Goal: Task Accomplishment & Management: Complete application form

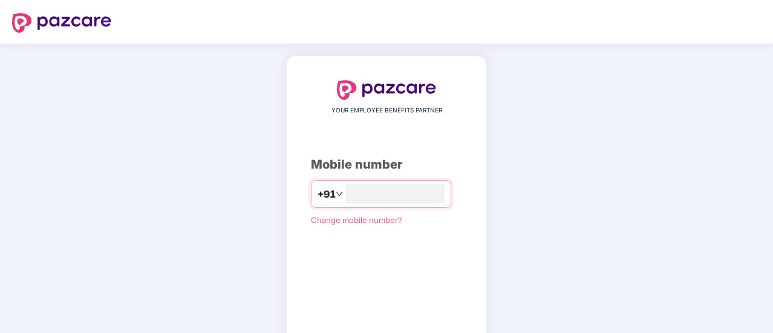
type input "**********"
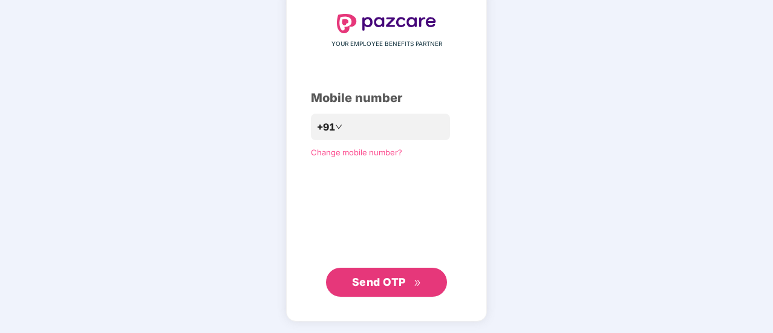
scroll to position [66, 0]
click at [354, 279] on span "Send OTP" at bounding box center [379, 282] width 54 height 13
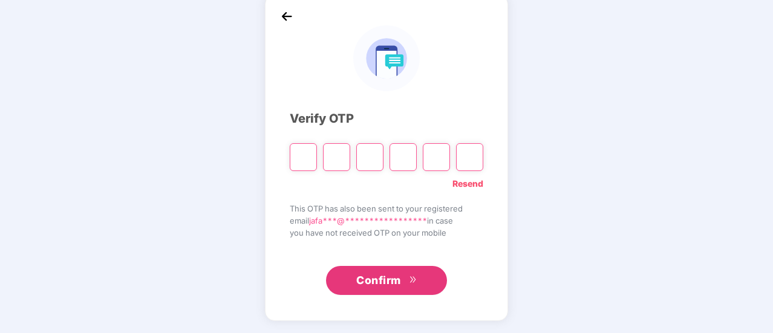
scroll to position [60, 0]
type input "*"
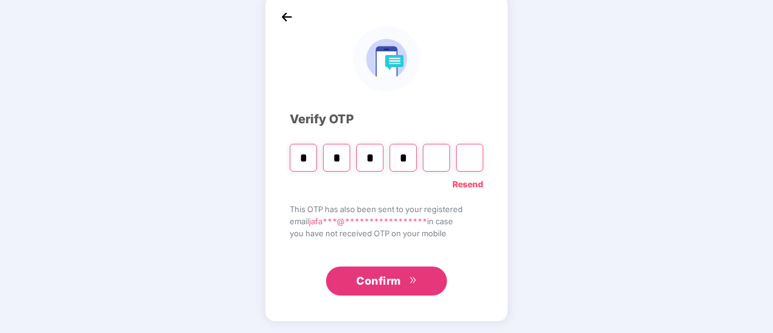
type input "*"
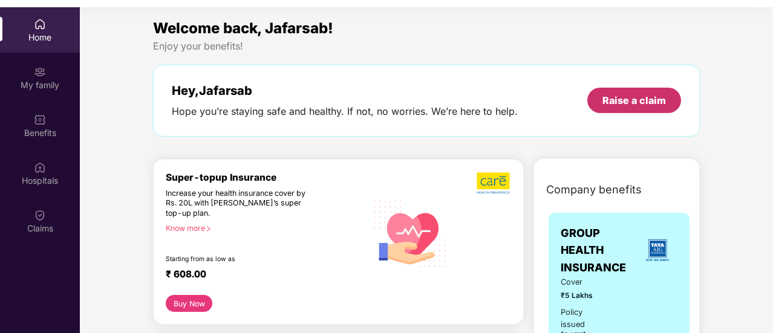
click at [622, 102] on div "Raise a claim" at bounding box center [633, 100] width 63 height 13
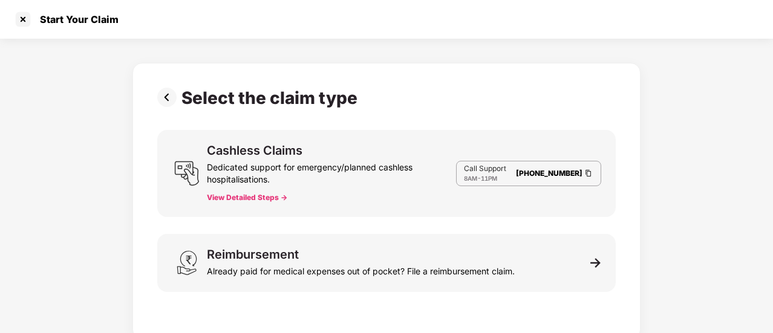
scroll to position [6, 0]
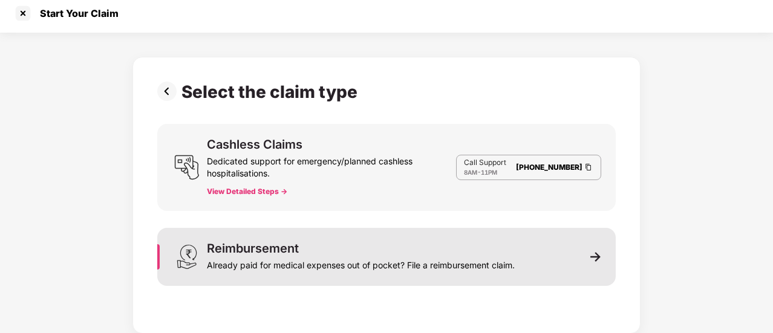
click at [599, 258] on img at bounding box center [595, 257] width 11 height 11
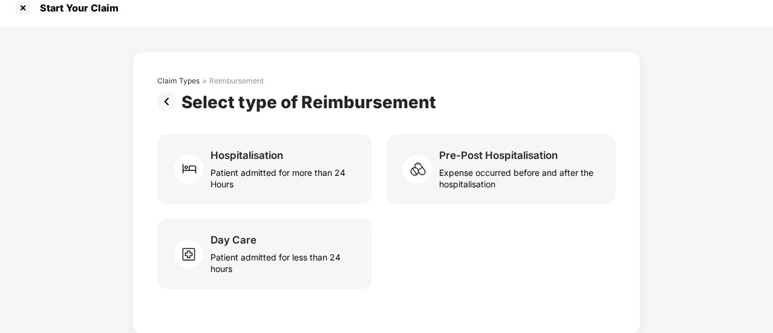
scroll to position [12, 0]
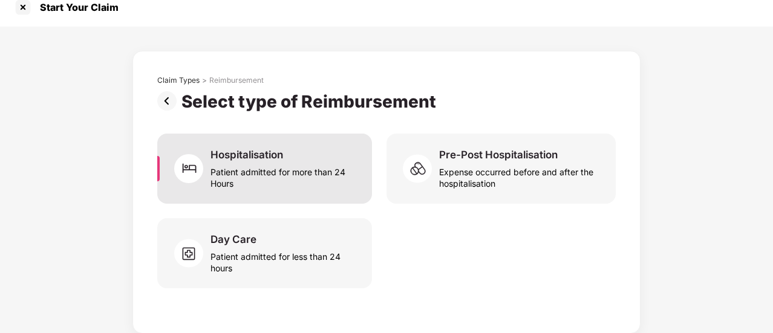
click at [304, 175] on div "Patient admitted for more than 24 Hours" at bounding box center [283, 175] width 147 height 28
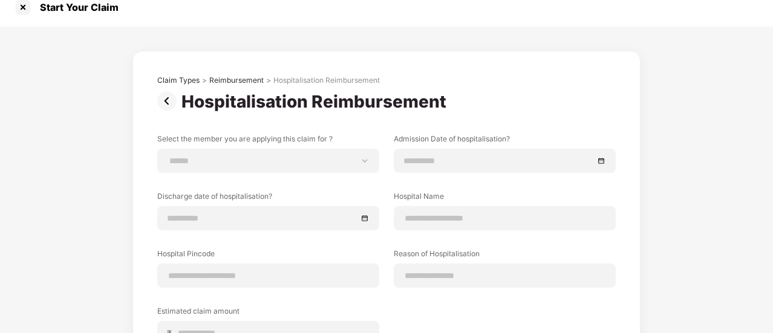
click at [56, 188] on div "**********" at bounding box center [386, 254] width 773 height 455
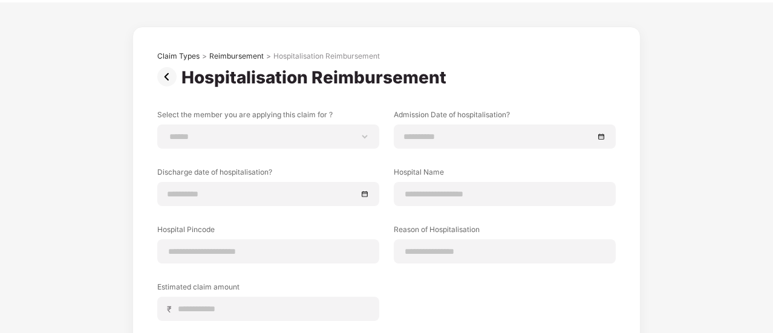
scroll to position [109, 0]
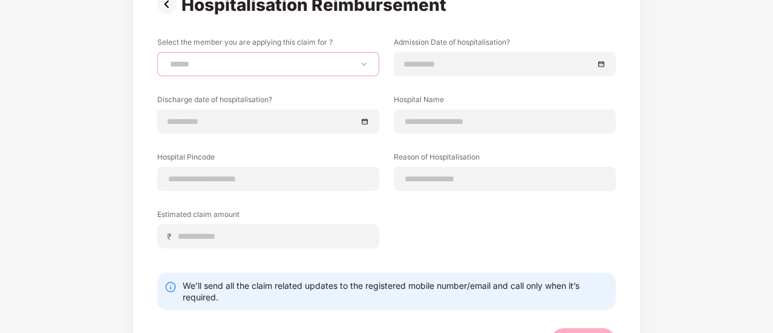
click at [200, 62] on select "**********" at bounding box center [267, 64] width 201 height 10
select select "**********"
click at [167, 59] on select "**********" at bounding box center [267, 64] width 201 height 10
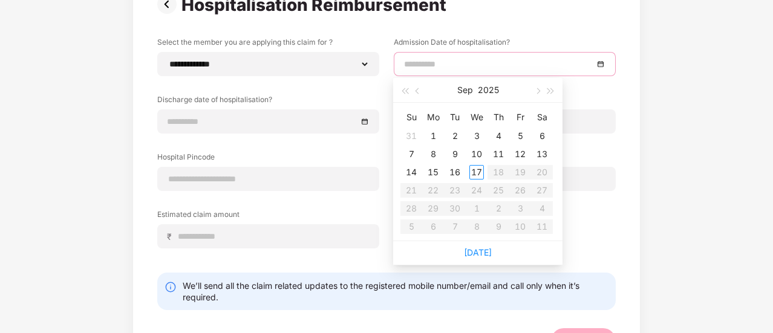
click at [437, 63] on input at bounding box center [498, 63] width 189 height 13
type input "**********"
click at [499, 137] on div "4" at bounding box center [498, 136] width 15 height 15
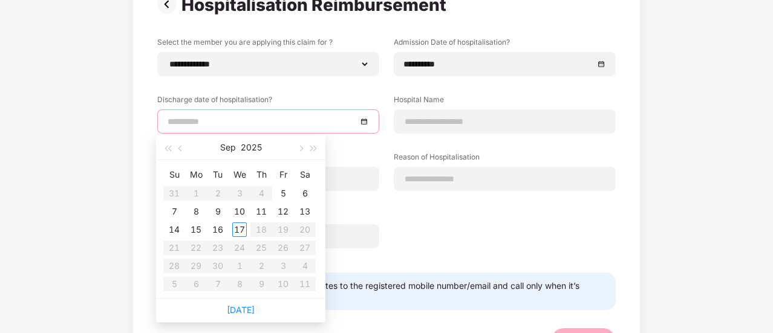
click at [219, 119] on input at bounding box center [261, 121] width 189 height 13
type input "**********"
click at [175, 212] on div "7" at bounding box center [174, 211] width 15 height 15
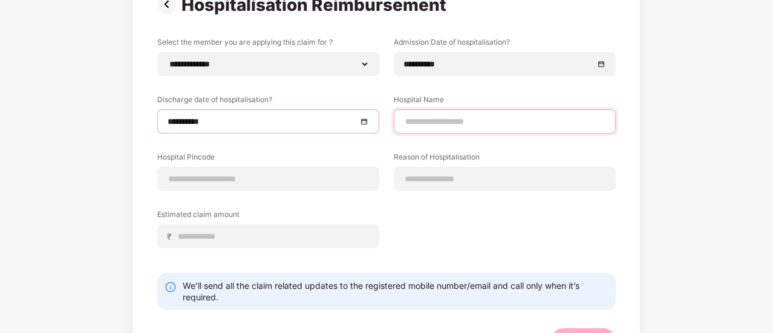
click at [439, 126] on input at bounding box center [504, 121] width 201 height 13
type input "**********"
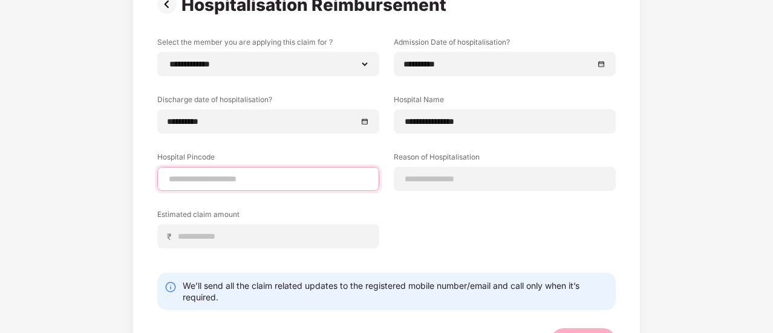
click at [236, 178] on input at bounding box center [267, 179] width 201 height 13
type input "******"
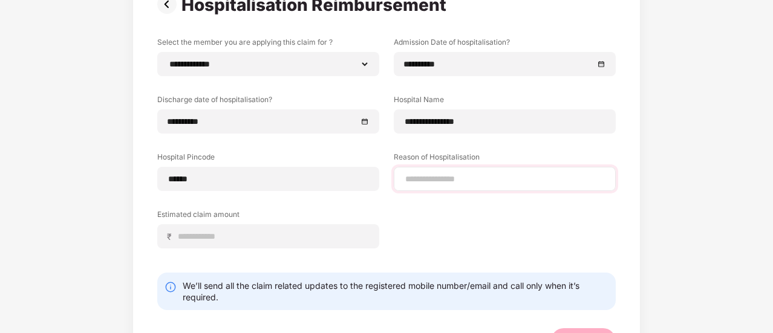
select select "*********"
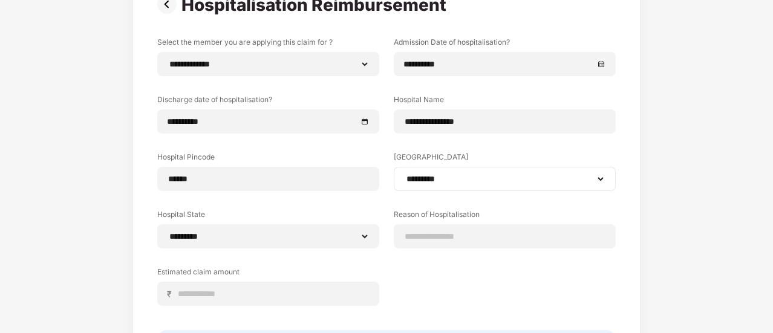
click at [426, 175] on select "**********" at bounding box center [504, 179] width 201 height 10
click at [403, 174] on select "**********" at bounding box center [504, 179] width 203 height 10
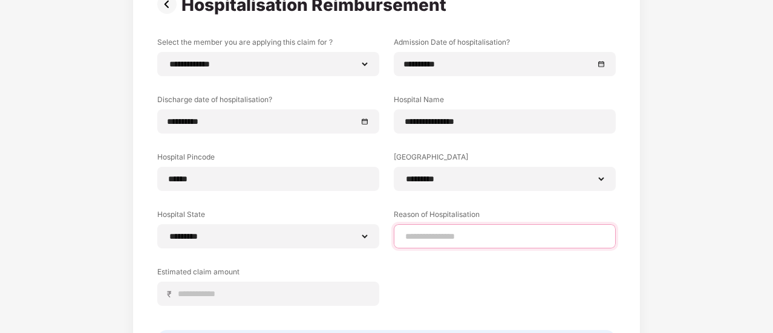
click at [452, 233] on input at bounding box center [504, 236] width 201 height 13
type input "*********"
click at [528, 301] on div "**********" at bounding box center [386, 180] width 458 height 287
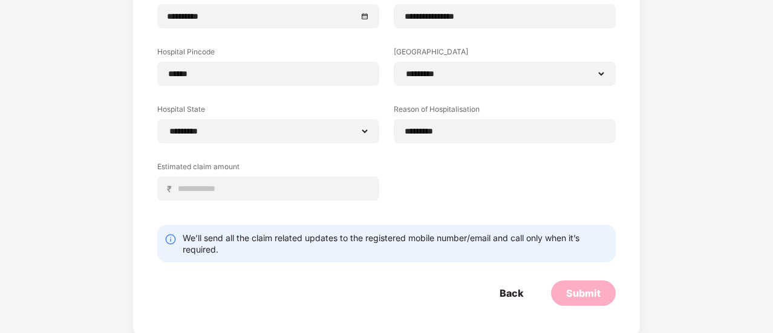
scroll to position [217, 0]
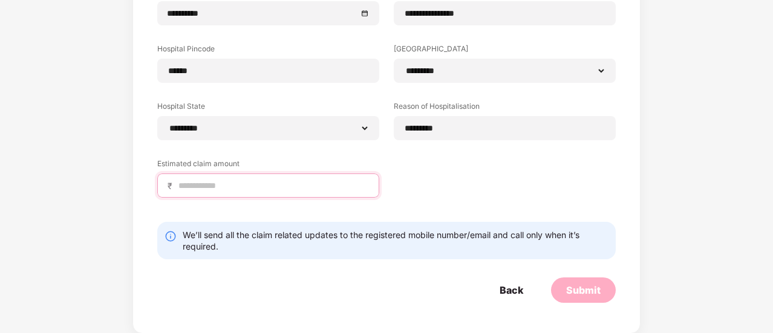
click at [242, 187] on input at bounding box center [273, 186] width 192 height 13
type input "******"
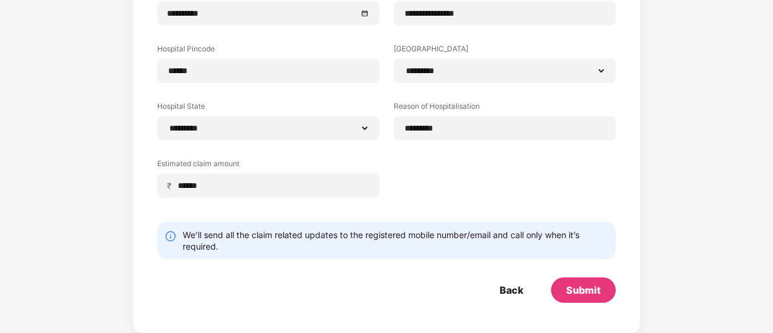
click at [326, 283] on div "Back Submit" at bounding box center [386, 290] width 458 height 25
click at [584, 293] on div "Submit" at bounding box center [583, 290] width 34 height 13
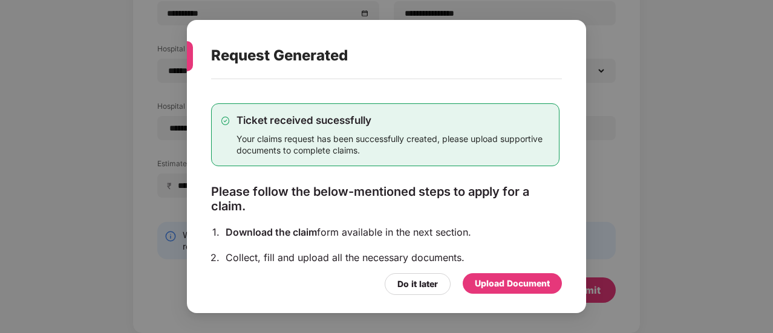
click at [510, 287] on div "Upload Document" at bounding box center [512, 283] width 75 height 13
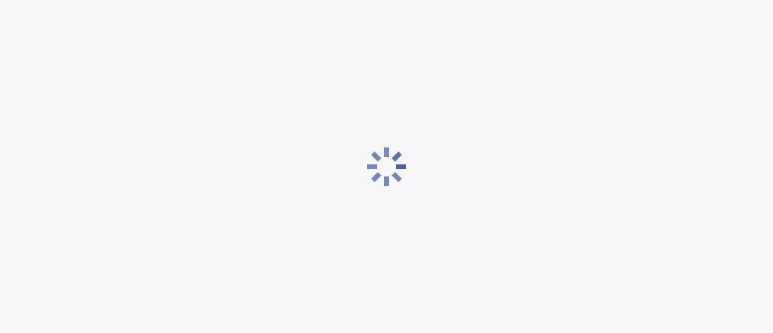
scroll to position [0, 0]
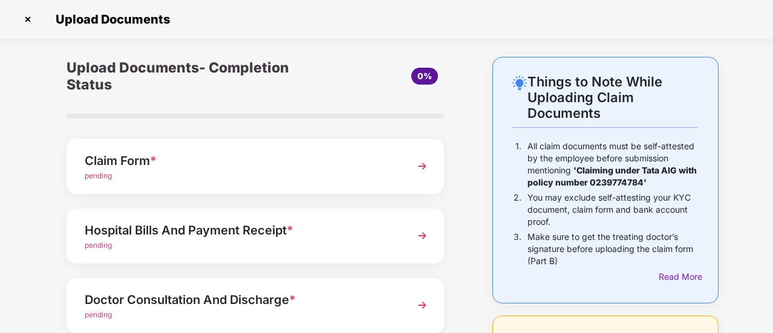
click at [232, 171] on div "pending" at bounding box center [241, 176] width 313 height 11
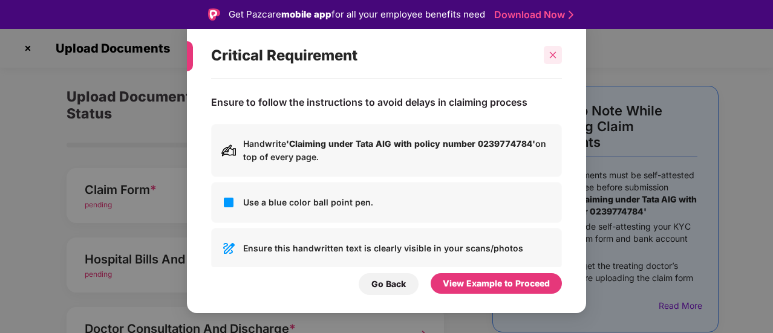
click at [553, 53] on icon "close" at bounding box center [552, 55] width 8 height 8
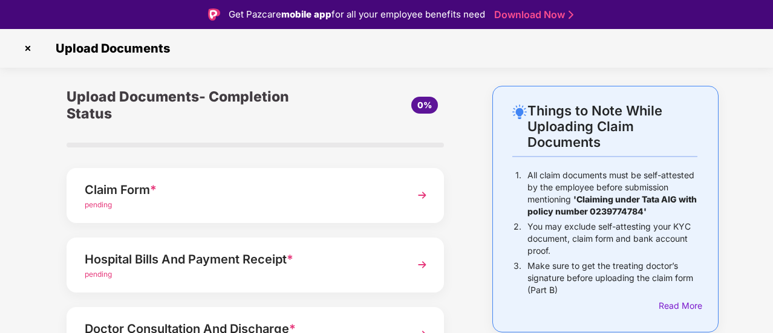
click at [0, 207] on div "Things to Note While Uploading Claim Documents 1. All claim documents must be s…" at bounding box center [386, 333] width 773 height 495
click at [425, 193] on img at bounding box center [422, 195] width 22 height 22
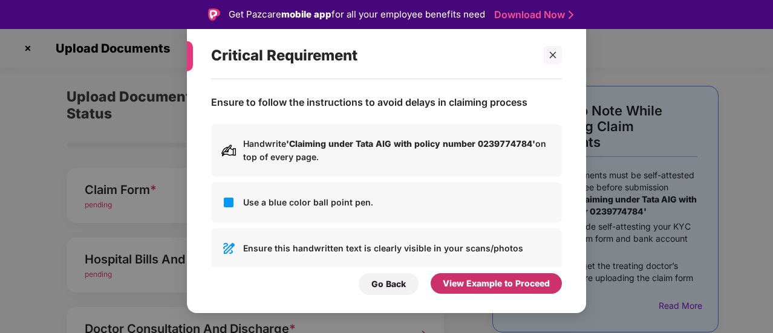
click at [470, 278] on div "View Example to Proceed" at bounding box center [496, 283] width 107 height 13
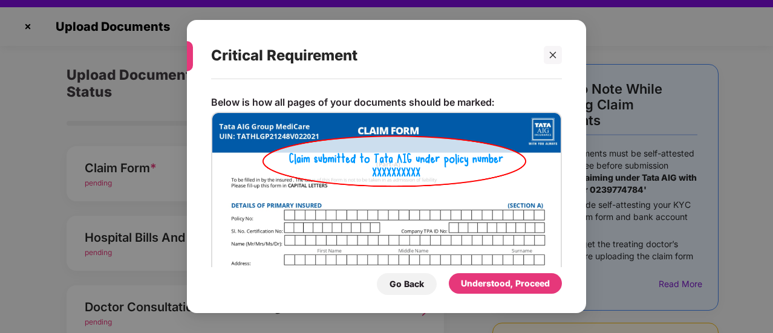
scroll to position [24, 0]
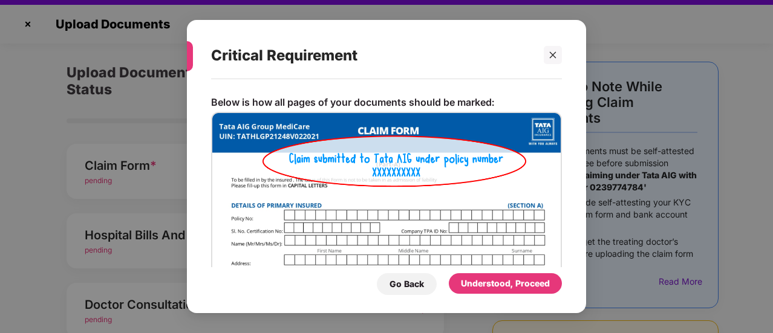
click at [429, 215] on img at bounding box center [386, 199] width 351 height 175
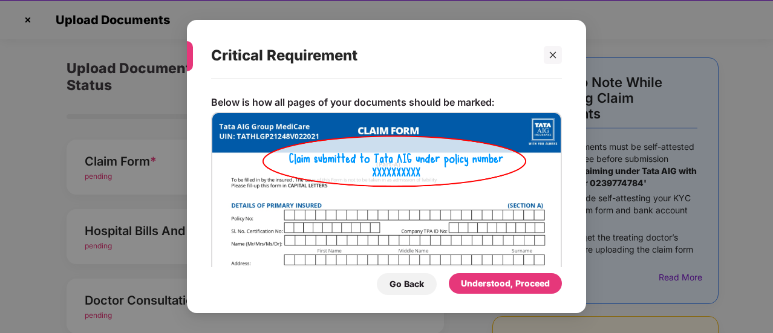
scroll to position [29, 0]
click at [391, 284] on div "Go Back" at bounding box center [406, 284] width 34 height 13
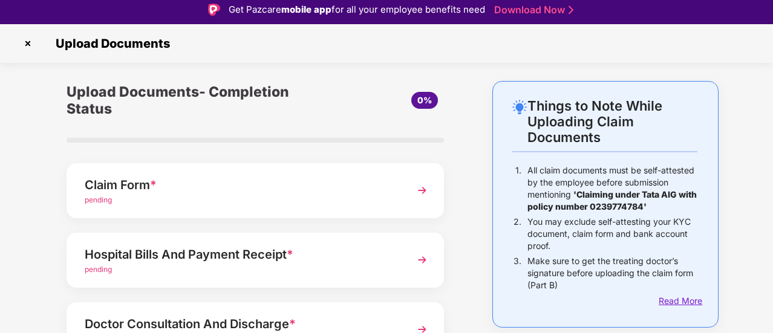
scroll to position [0, 0]
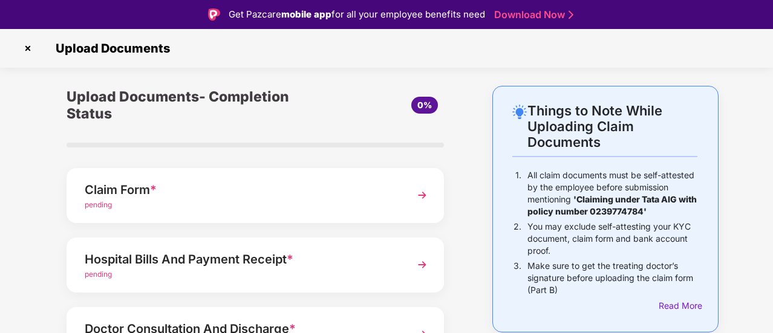
click at [382, 192] on div "Claim Form *" at bounding box center [241, 189] width 313 height 19
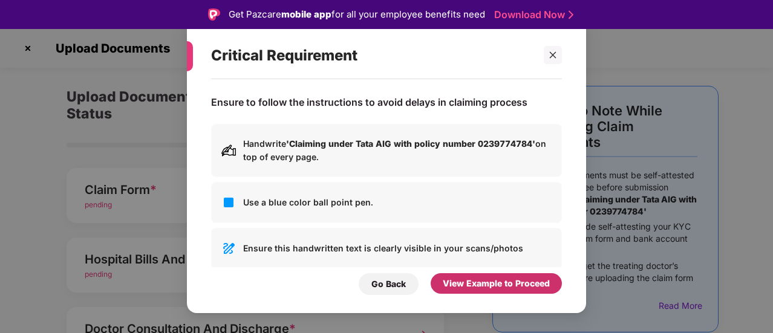
click at [469, 284] on div "View Example to Proceed" at bounding box center [496, 283] width 107 height 13
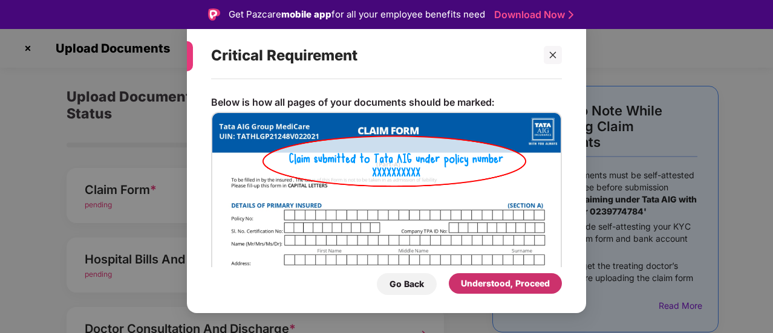
click at [481, 282] on div "Understood, Proceed" at bounding box center [505, 283] width 89 height 13
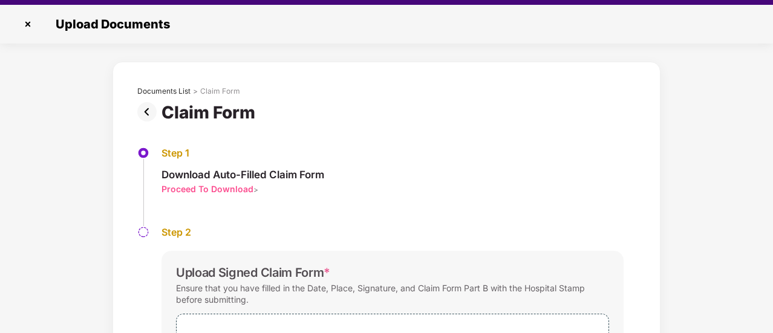
scroll to position [29, 0]
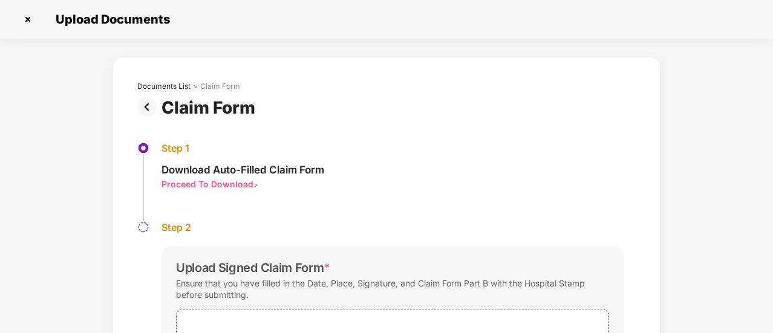
click at [6, 224] on div "Documents List > Claim Form Claim Form Step 1 Download Auto-Filled Claim Form P…" at bounding box center [386, 262] width 773 height 411
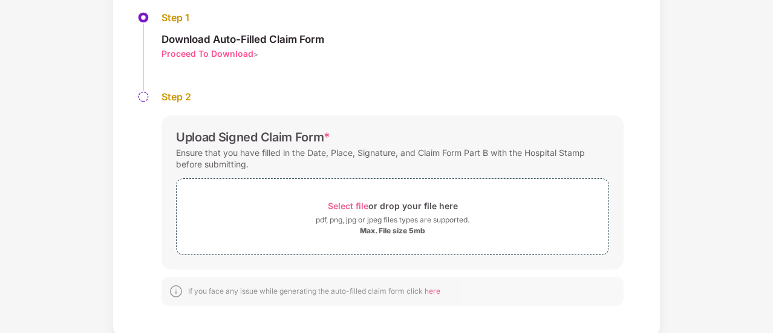
scroll to position [133, 0]
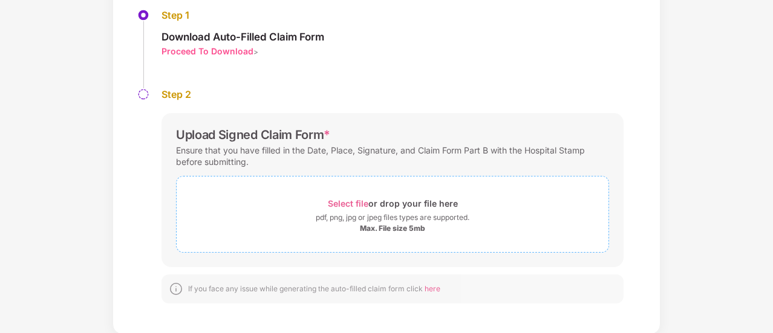
click at [350, 195] on div "Select file or drop your file here" at bounding box center [393, 203] width 130 height 16
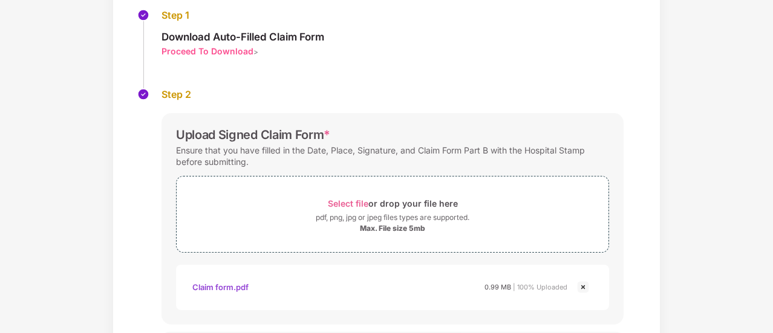
click at [51, 194] on div "Documents List > Claim Form Claim Form Step 1 Download Auto-Filled Claim Form P…" at bounding box center [386, 173] width 773 height 498
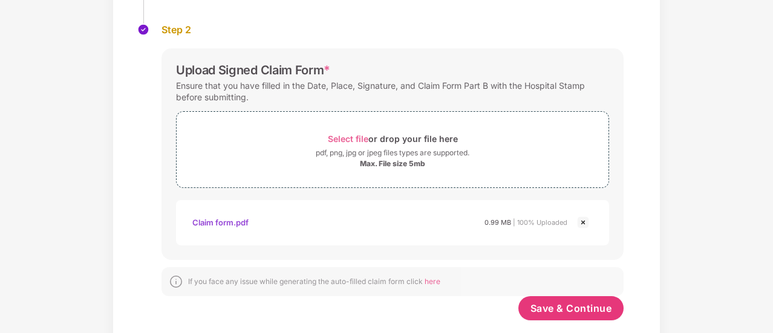
scroll to position [221, 0]
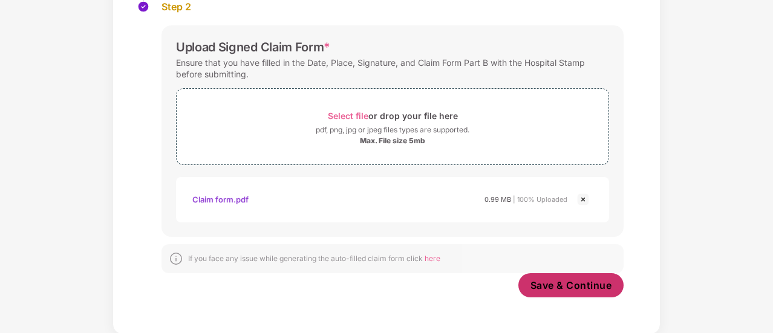
click at [539, 282] on span "Save & Continue" at bounding box center [571, 285] width 82 height 13
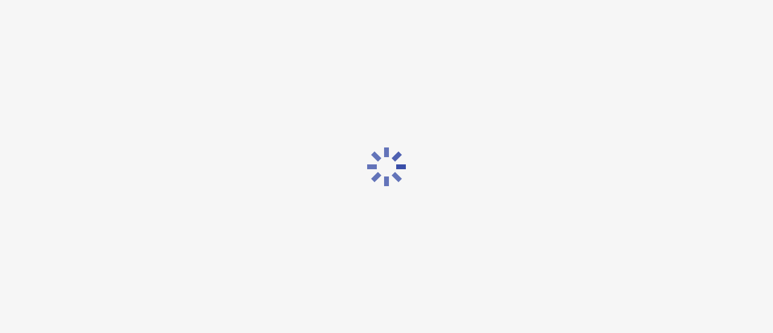
scroll to position [0, 0]
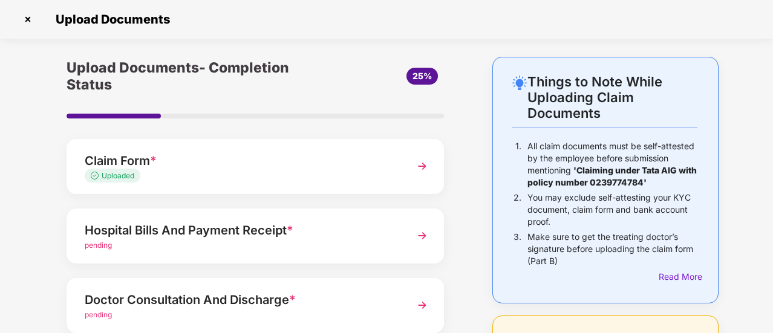
click at [0, 227] on div "Things to Note While Uploading Claim Documents 1. All claim documents must be s…" at bounding box center [386, 304] width 773 height 495
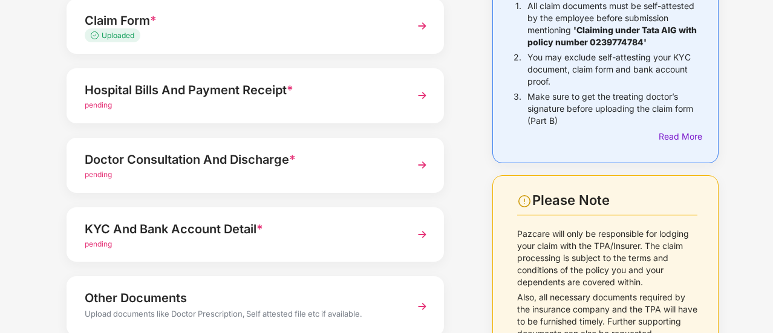
scroll to position [145, 0]
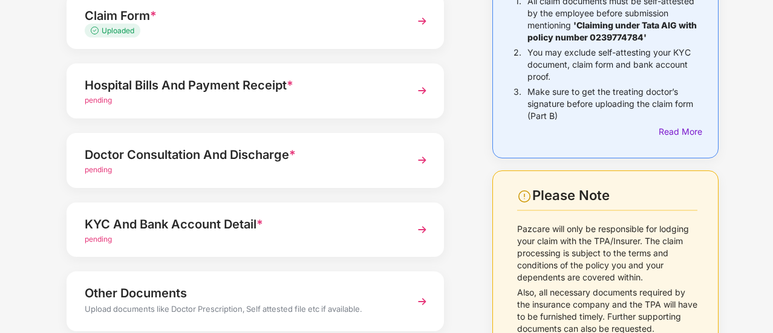
click at [424, 86] on img at bounding box center [422, 91] width 22 height 22
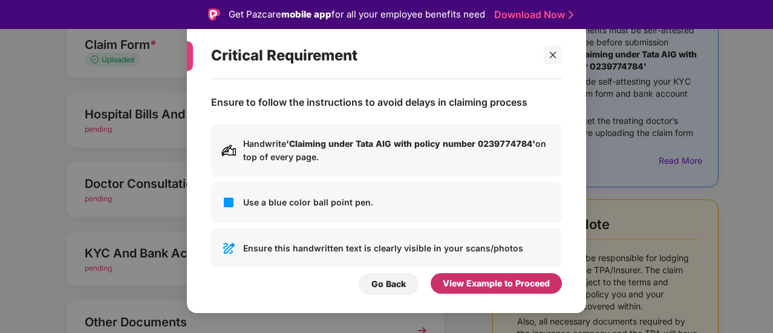
click at [478, 289] on div "View Example to Proceed" at bounding box center [496, 283] width 107 height 13
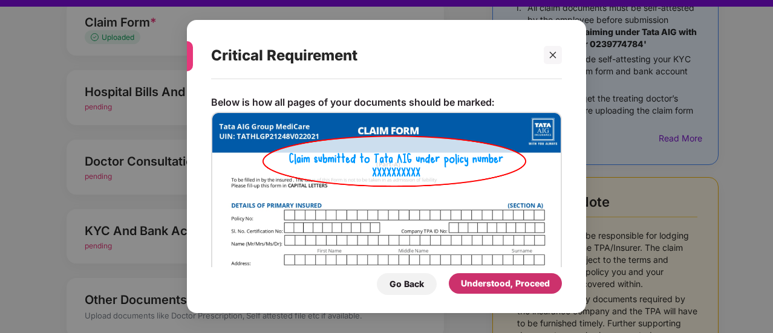
scroll to position [24, 0]
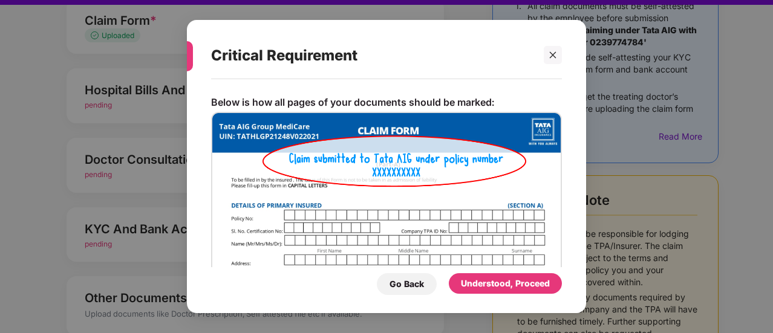
click at [562, 240] on div "Below is how all pages of your documents should be marked: Go Back Understood, …" at bounding box center [386, 190] width 399 height 222
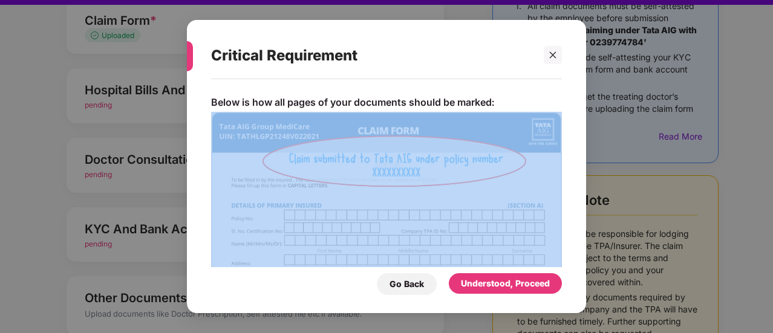
click at [562, 240] on div "Below is how all pages of your documents should be marked: Go Back Understood, …" at bounding box center [386, 190] width 399 height 222
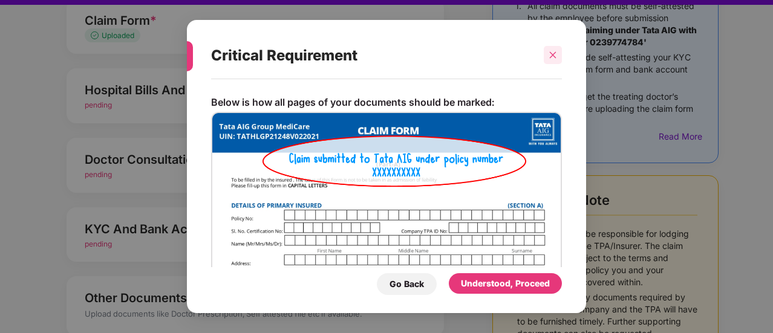
click at [554, 56] on icon "close" at bounding box center [553, 55] width 7 height 7
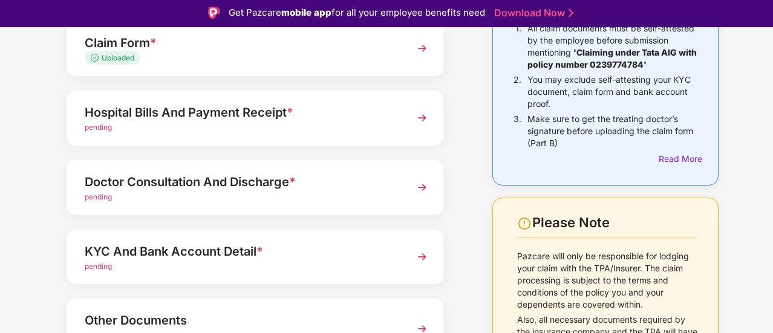
scroll to position [0, 0]
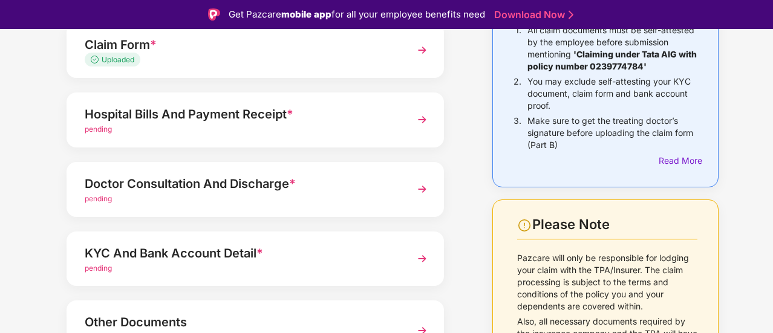
click at [335, 125] on div "pending" at bounding box center [241, 129] width 313 height 11
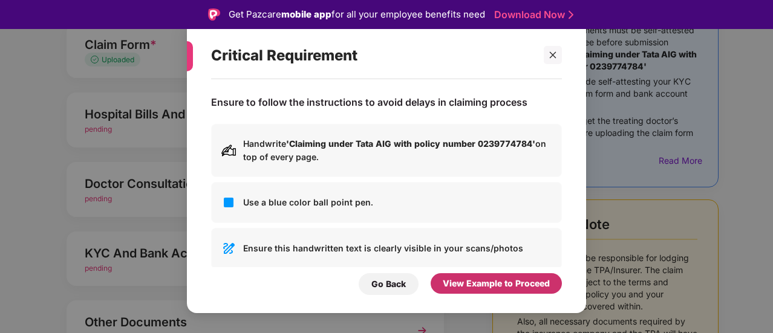
click at [490, 287] on div "View Example to Proceed" at bounding box center [496, 283] width 107 height 13
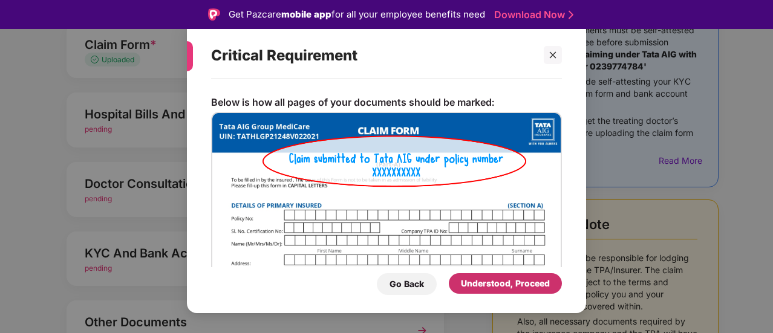
click at [490, 287] on div "Understood, Proceed" at bounding box center [505, 283] width 89 height 13
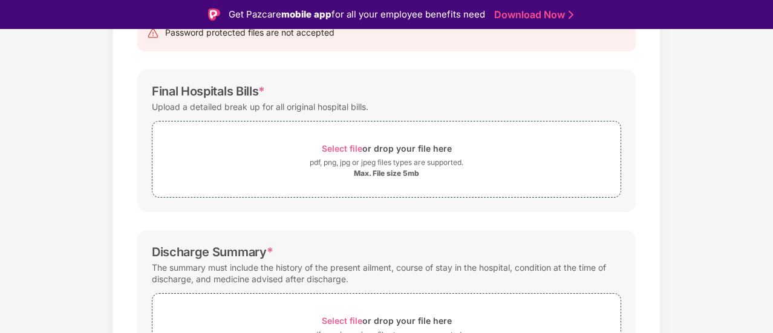
scroll to position [88, 0]
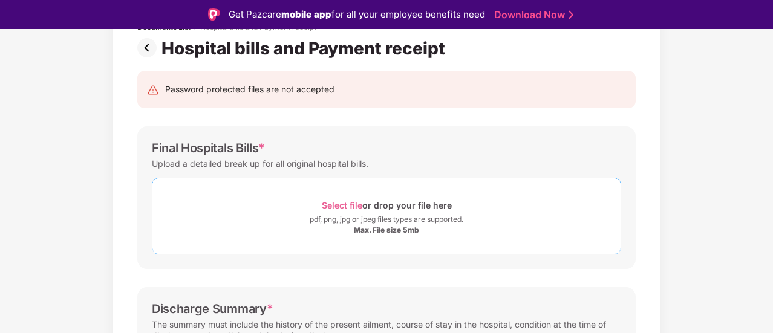
click at [327, 227] on div "Max. File size 5mb" at bounding box center [386, 231] width 468 height 10
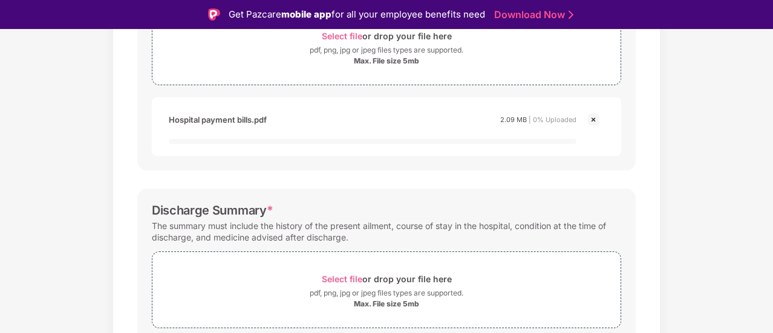
scroll to position [233, 0]
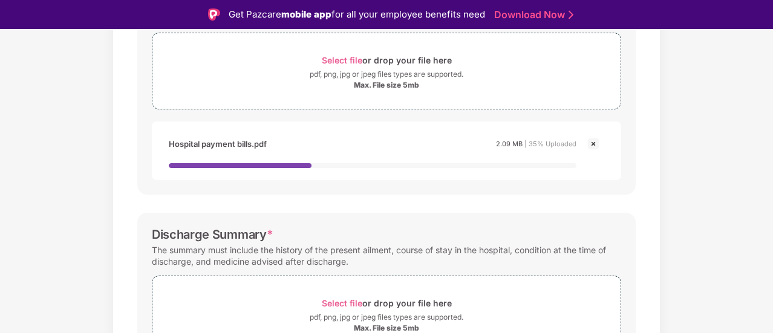
click at [593, 140] on img at bounding box center [593, 144] width 15 height 15
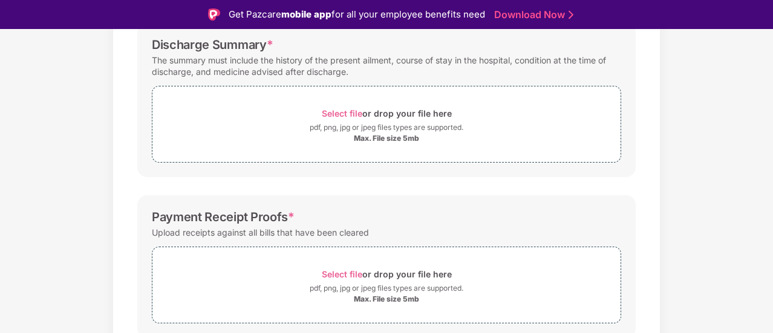
scroll to position [409, 0]
click at [328, 109] on span "Select file" at bounding box center [342, 114] width 41 height 10
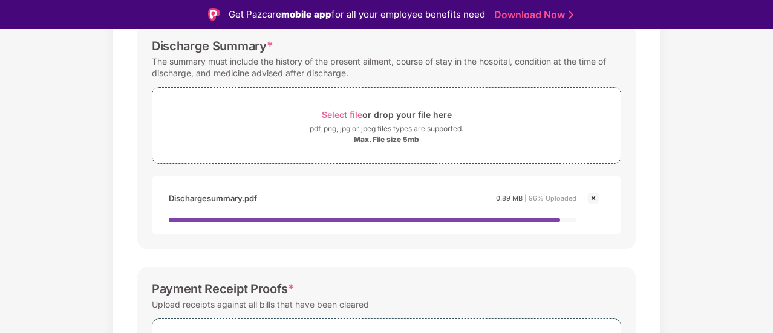
click at [55, 241] on div "Documents List > Hospital bills and Payment receipt Hospital bills and Payment …" at bounding box center [386, 80] width 773 height 806
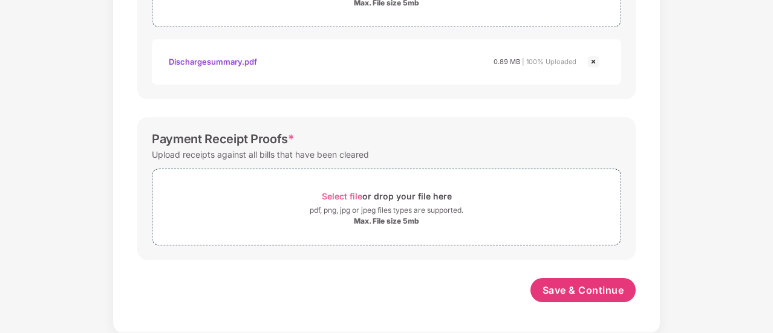
scroll to position [515, 0]
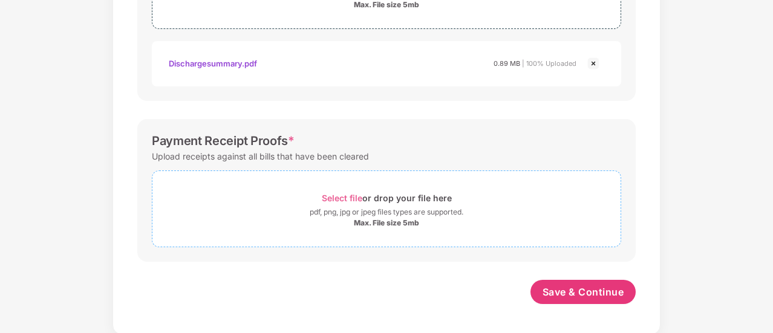
click at [338, 195] on span "Select file" at bounding box center [342, 198] width 41 height 10
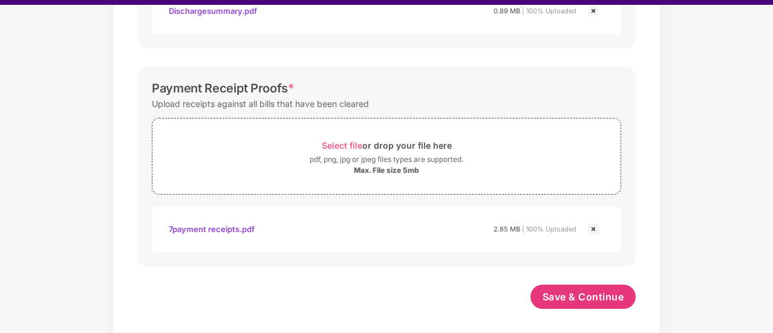
scroll to position [29, 0]
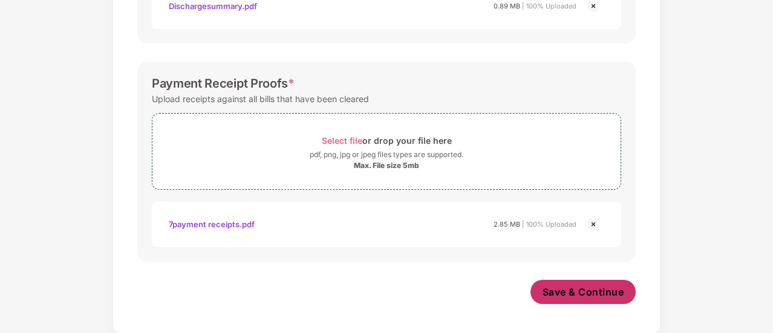
click at [588, 289] on span "Save & Continue" at bounding box center [583, 291] width 82 height 13
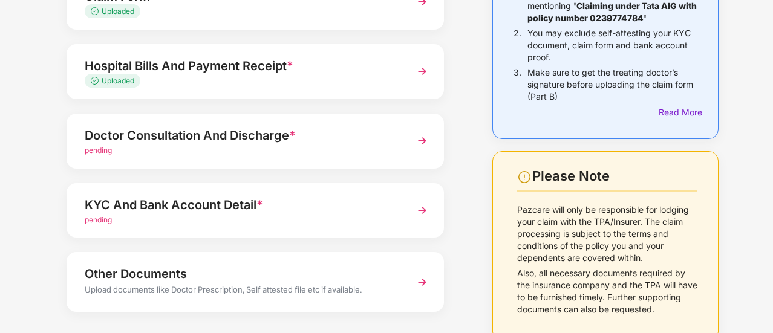
scroll to position [218, 0]
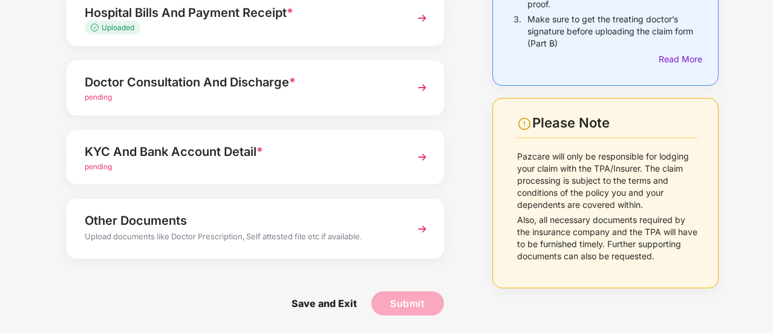
click at [422, 86] on img at bounding box center [422, 88] width 22 height 22
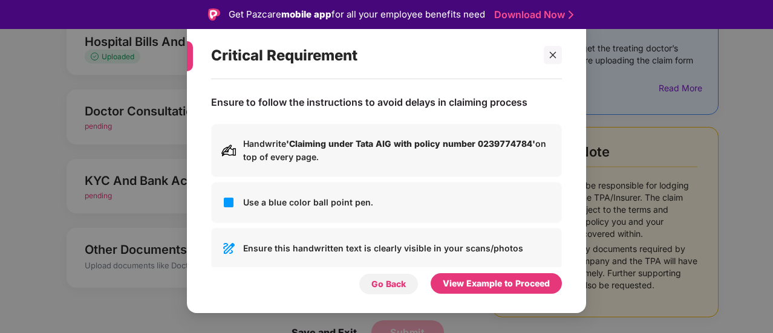
click at [382, 279] on div "Go Back" at bounding box center [388, 284] width 34 height 13
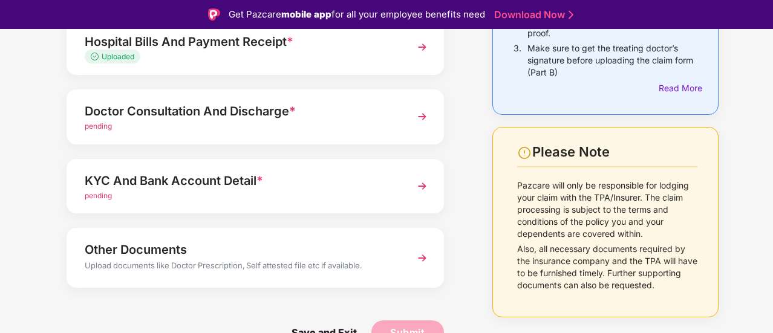
click at [422, 115] on img at bounding box center [422, 117] width 22 height 22
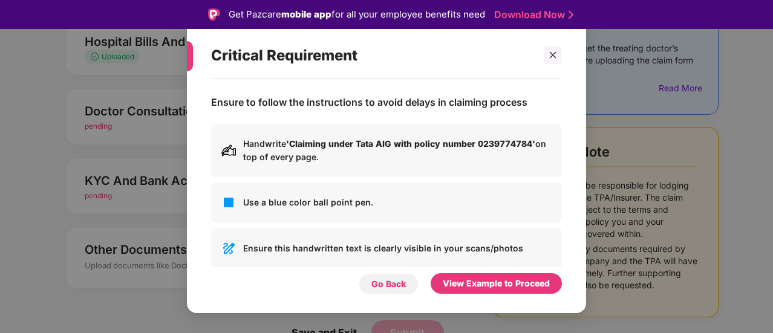
click at [383, 287] on div "Go Back" at bounding box center [388, 284] width 34 height 13
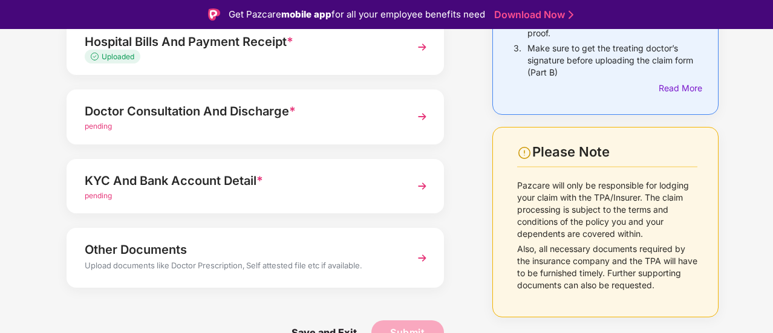
click at [8, 107] on div "Things to Note While Uploading Claim Documents 1. All claim documents must be s…" at bounding box center [386, 115] width 773 height 495
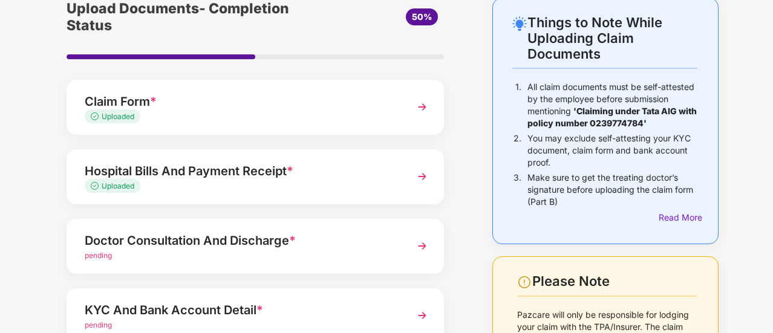
scroll to position [48, 0]
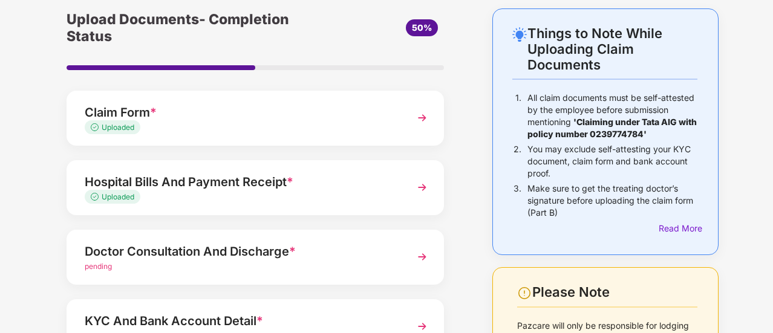
click at [426, 117] on img at bounding box center [422, 118] width 22 height 22
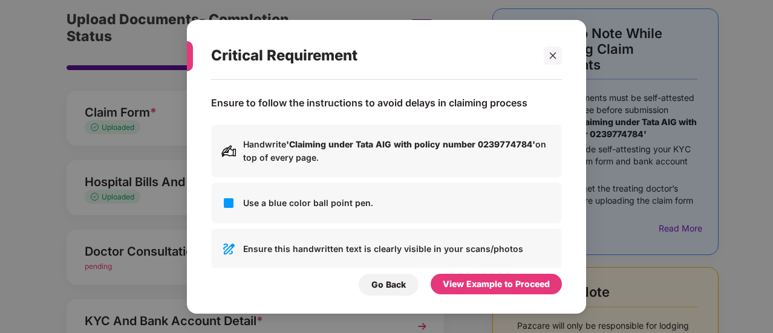
scroll to position [0, 0]
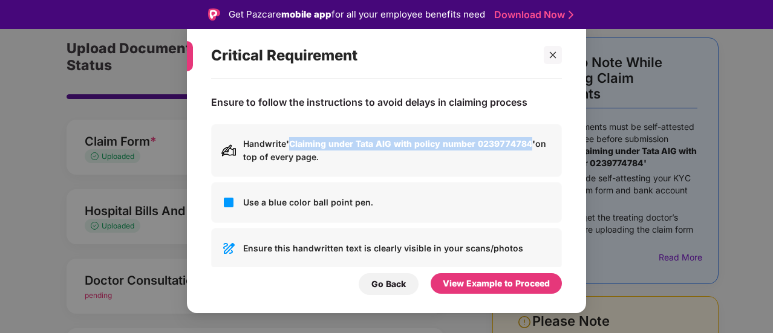
drag, startPoint x: 291, startPoint y: 143, endPoint x: 534, endPoint y: 145, distance: 242.5
click at [534, 145] on b "'Claiming under Tata AIG with policy number 0239774784'" at bounding box center [410, 143] width 249 height 10
copy b "Claiming under Tata AIG with policy number 0239774784"
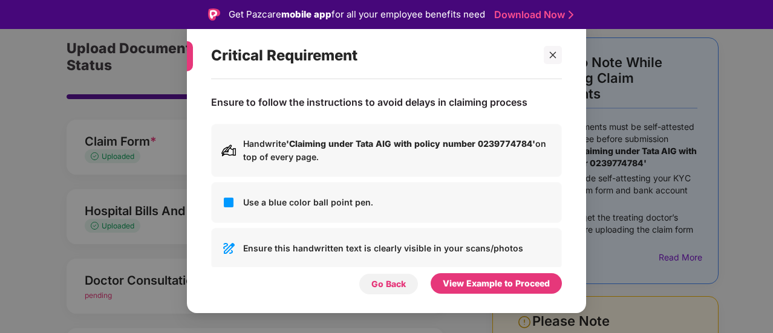
click at [378, 281] on div "Go Back" at bounding box center [388, 284] width 34 height 13
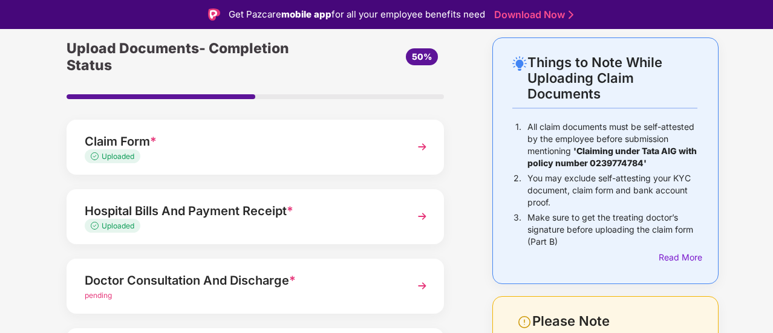
click at [0, 229] on div "Things to Note While Uploading Claim Documents 1. All claim documents must be s…" at bounding box center [386, 284] width 773 height 495
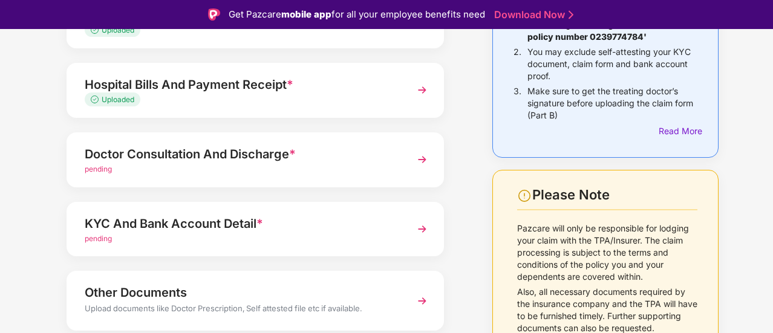
scroll to position [218, 0]
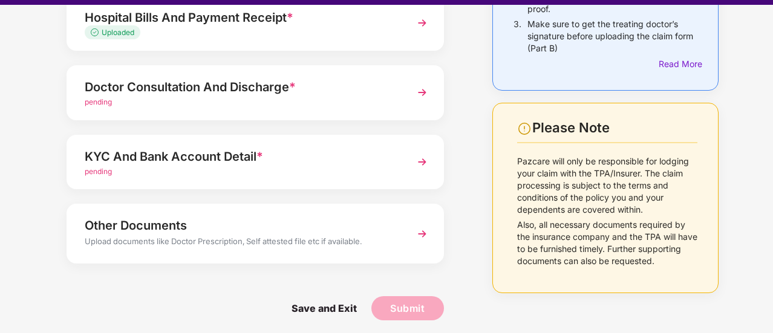
click at [424, 163] on img at bounding box center [422, 162] width 22 height 22
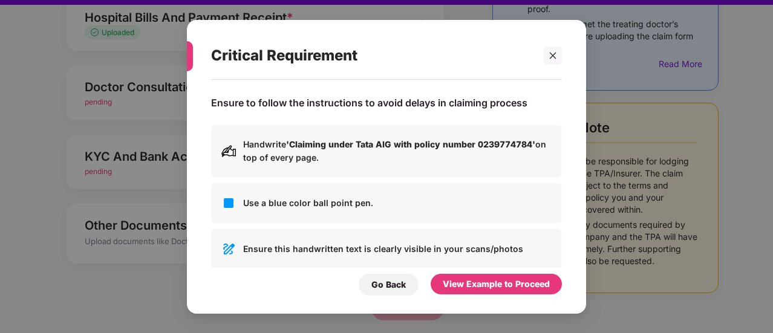
scroll to position [0, 0]
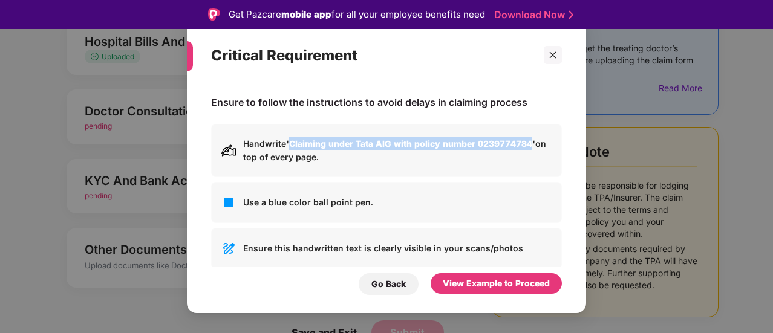
drag, startPoint x: 291, startPoint y: 142, endPoint x: 533, endPoint y: 145, distance: 241.3
click at [533, 145] on b "'Claiming under Tata AIG with policy number 0239774784'" at bounding box center [410, 143] width 249 height 10
copy b "Claiming under Tata AIG with policy number 0239774784"
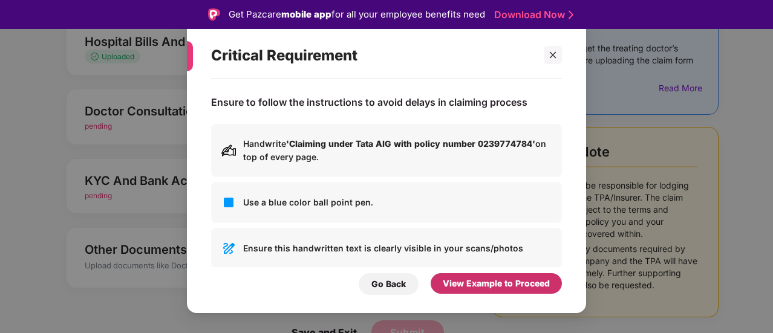
click at [471, 286] on div "View Example to Proceed" at bounding box center [496, 283] width 107 height 13
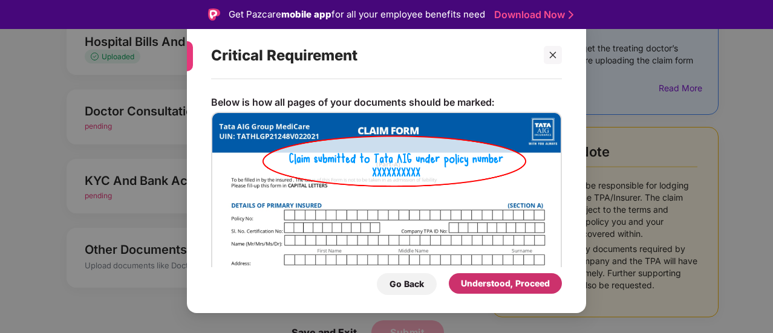
click at [471, 286] on div "Understood, Proceed" at bounding box center [505, 283] width 89 height 13
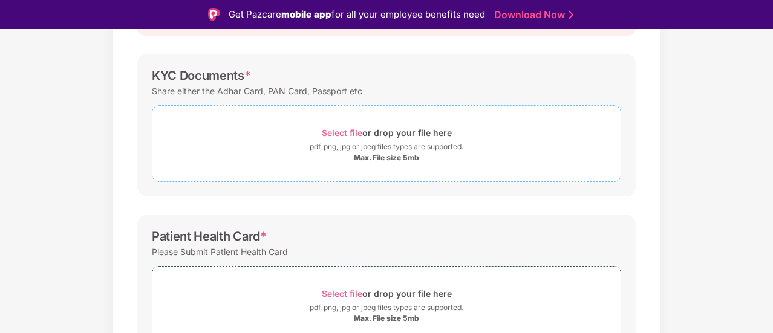
click at [329, 132] on span "Select file" at bounding box center [342, 133] width 41 height 10
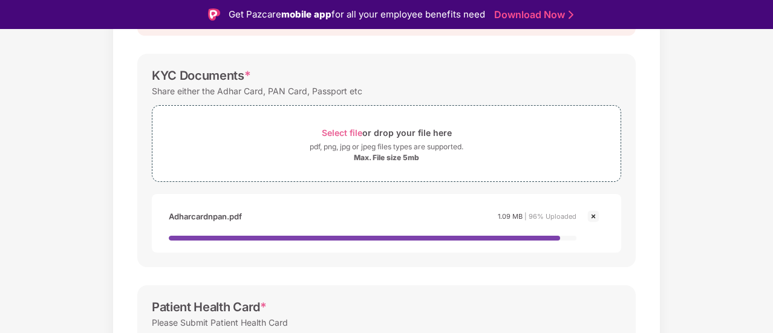
click at [52, 213] on div "Documents List > KYC and Bank Account Detail KYC and Bank Account Detail Passwo…" at bounding box center [386, 293] width 773 height 737
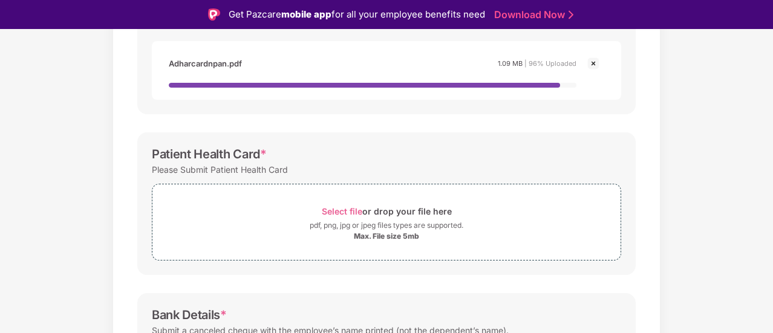
scroll to position [379, 0]
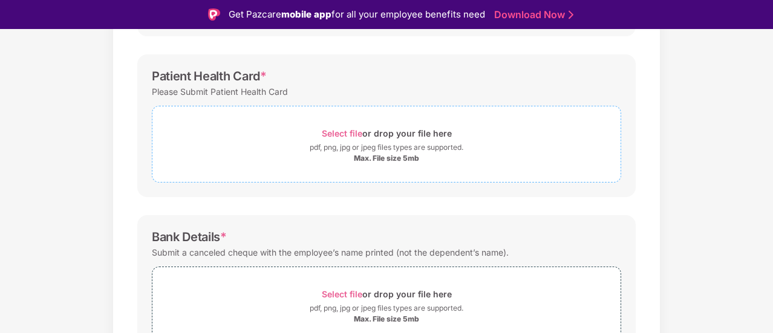
click at [330, 131] on span "Select file" at bounding box center [342, 133] width 41 height 10
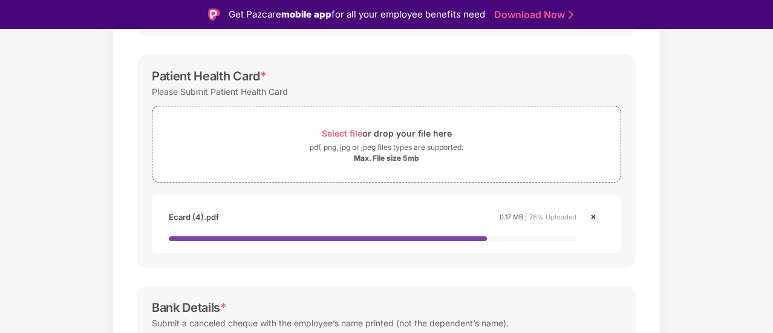
click at [48, 207] on div "Documents List > KYC and Bank Account Detail KYC and Bank Account Detail Passwo…" at bounding box center [386, 104] width 773 height 795
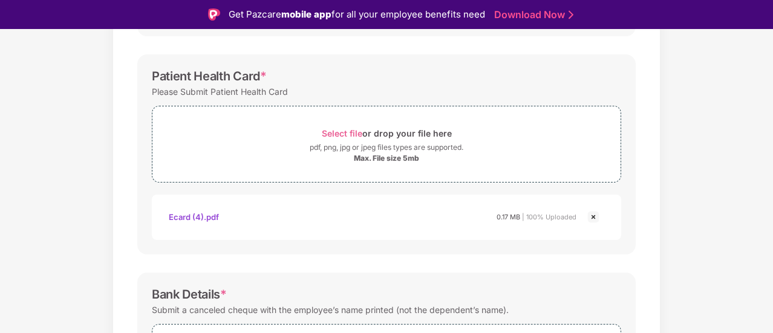
click at [48, 207] on div "Documents List > KYC and Bank Account Detail KYC and Bank Account Detail Passwo…" at bounding box center [386, 97] width 773 height 781
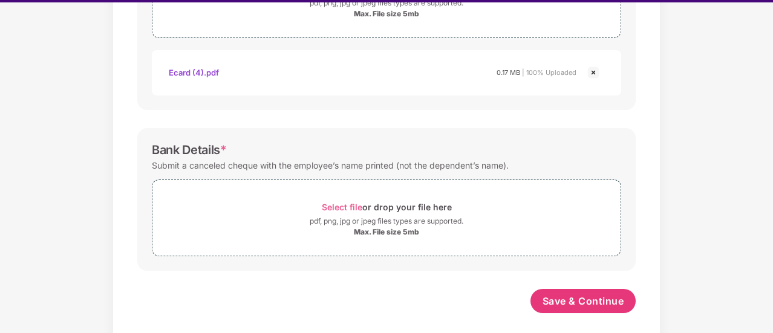
scroll to position [503, 0]
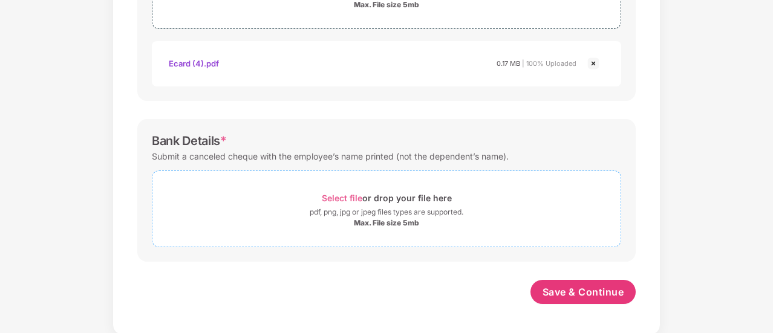
click at [338, 193] on span "Select file" at bounding box center [342, 198] width 41 height 10
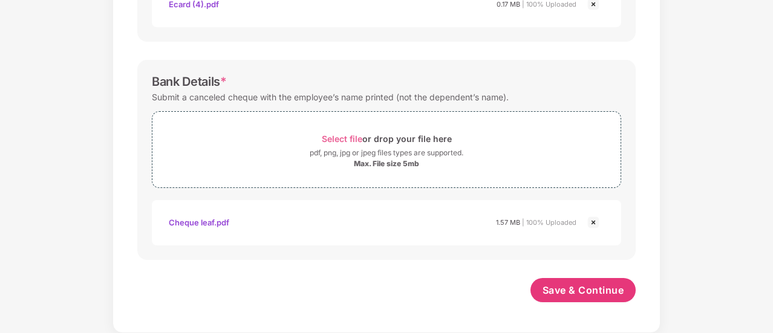
scroll to position [561, 0]
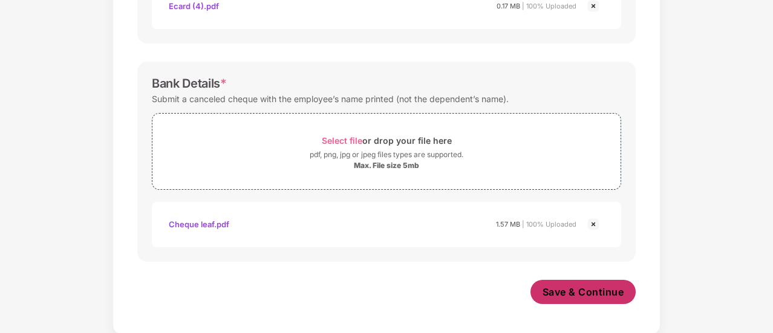
click at [559, 293] on span "Save & Continue" at bounding box center [583, 291] width 82 height 13
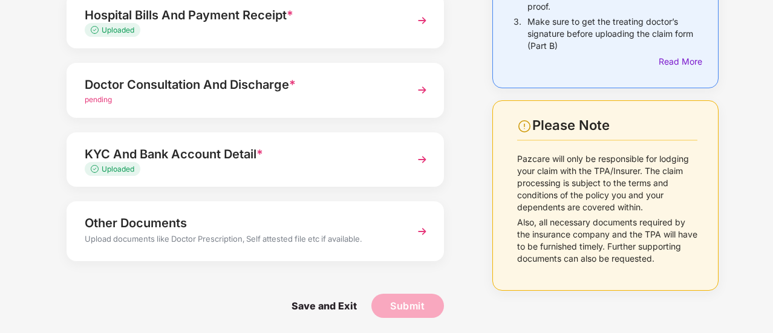
scroll to position [218, 0]
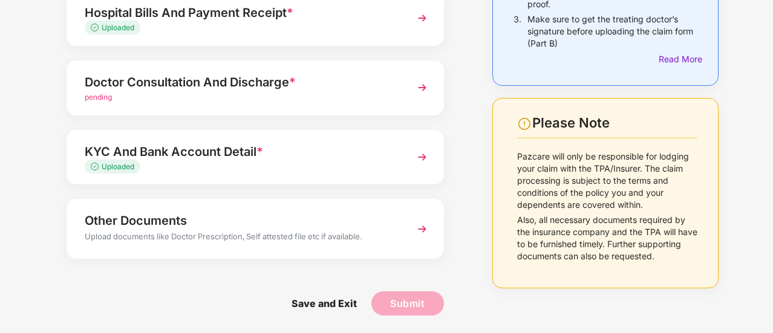
click at [373, 90] on div "Doctor Consultation And Discharge *" at bounding box center [241, 82] width 313 height 19
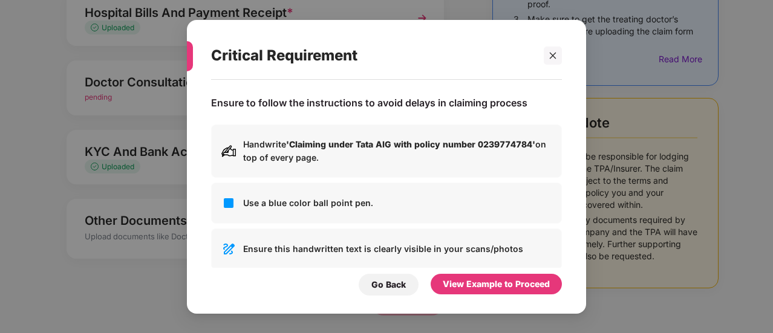
scroll to position [0, 0]
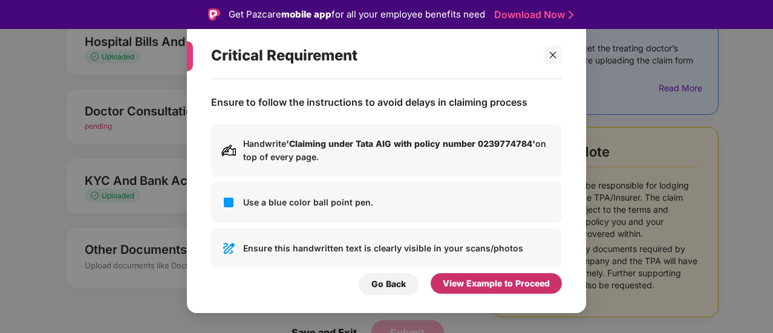
click at [474, 282] on div "View Example to Proceed" at bounding box center [496, 283] width 107 height 13
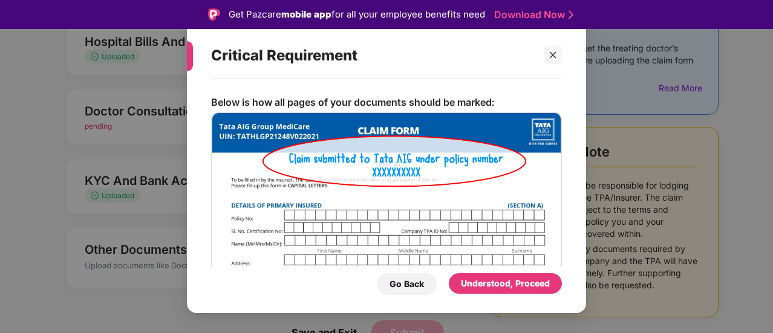
click at [434, 236] on img at bounding box center [386, 199] width 351 height 175
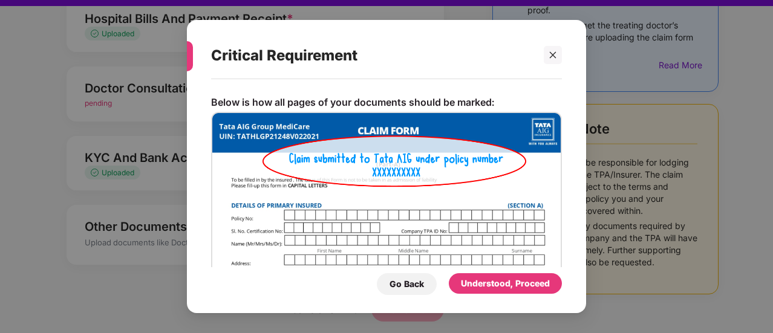
scroll to position [24, 0]
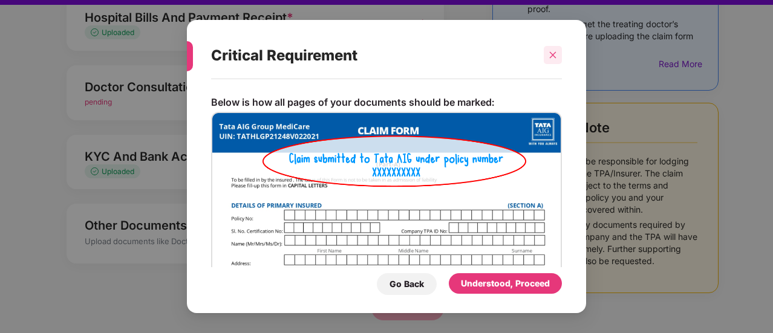
click at [554, 53] on icon "close" at bounding box center [552, 55] width 8 height 8
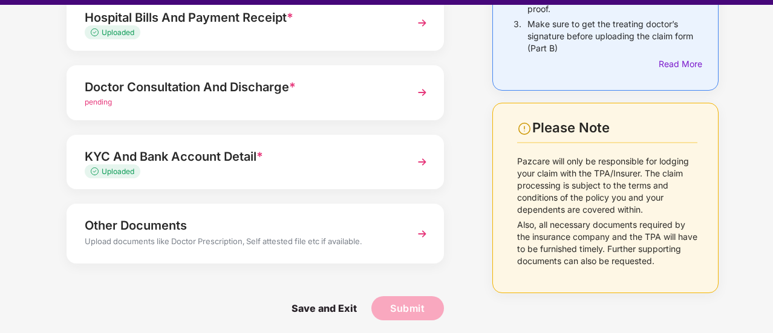
click at [0, 273] on div "Things to Note While Uploading Claim Documents 1. All claim documents must be s…" at bounding box center [386, 91] width 773 height 495
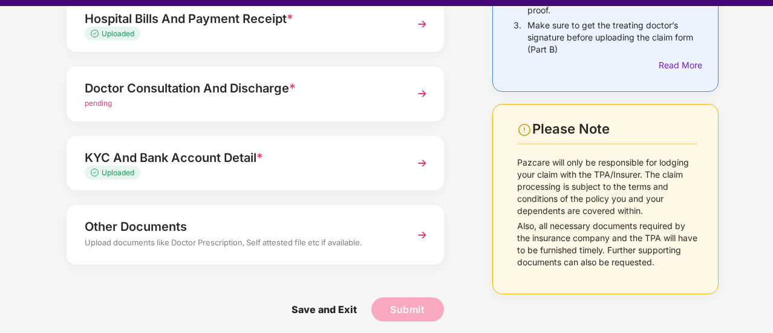
scroll to position [29, 0]
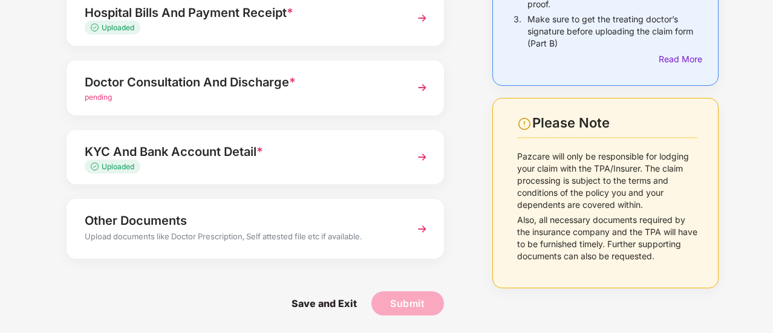
click at [424, 86] on img at bounding box center [422, 88] width 22 height 22
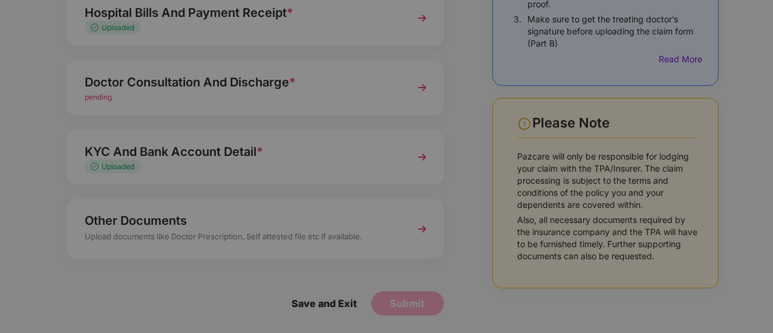
scroll to position [0, 0]
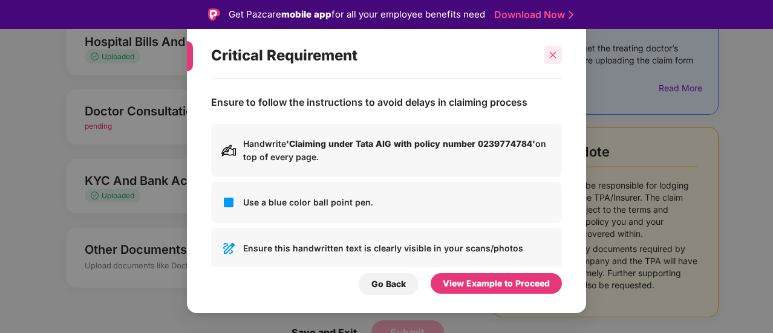
click at [555, 53] on icon "close" at bounding box center [552, 55] width 8 height 8
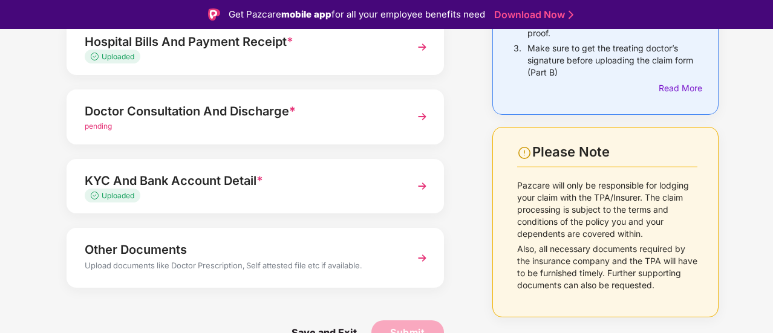
click at [426, 112] on img at bounding box center [422, 117] width 22 height 22
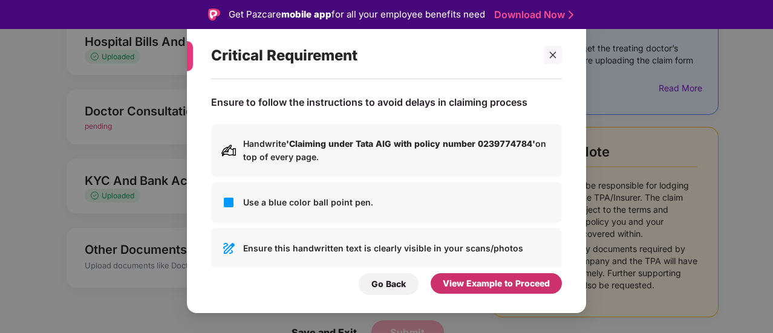
click at [456, 286] on div "View Example to Proceed" at bounding box center [496, 283] width 107 height 13
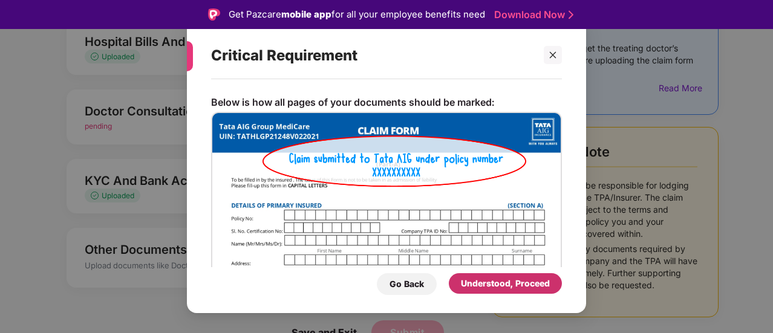
click at [476, 285] on div "Understood, Proceed" at bounding box center [505, 283] width 89 height 13
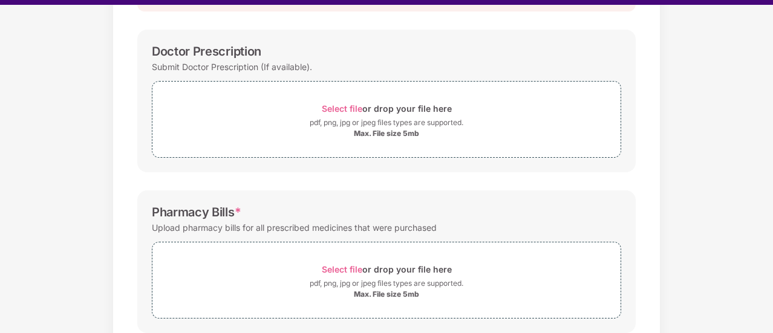
scroll to position [29, 0]
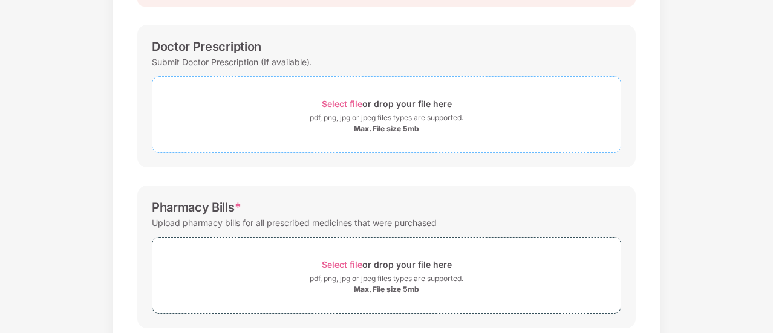
click at [335, 99] on span "Select file" at bounding box center [342, 104] width 41 height 10
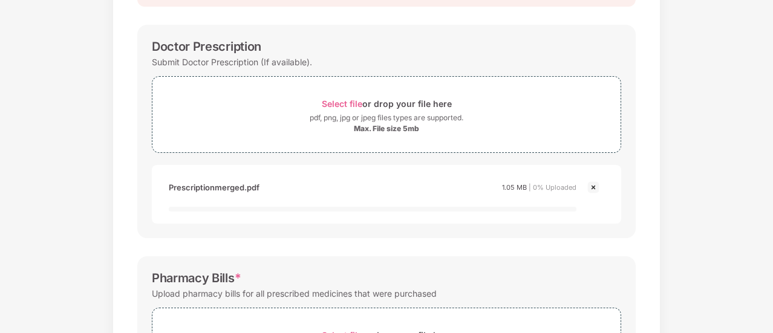
click at [67, 220] on div "Documents List > Doctor consultation and discharge summary Doctor consultation …" at bounding box center [386, 270] width 773 height 749
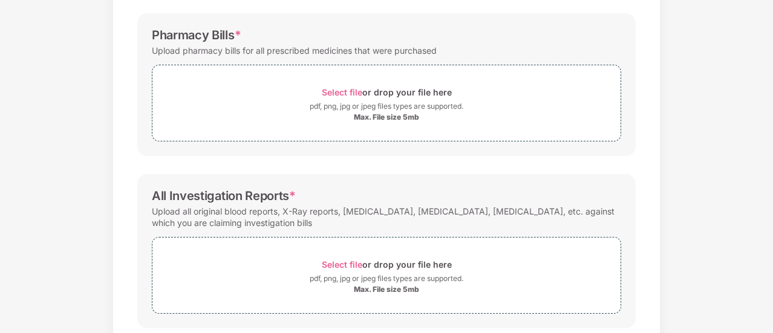
scroll to position [389, 0]
click at [340, 91] on span "Select file" at bounding box center [342, 93] width 41 height 10
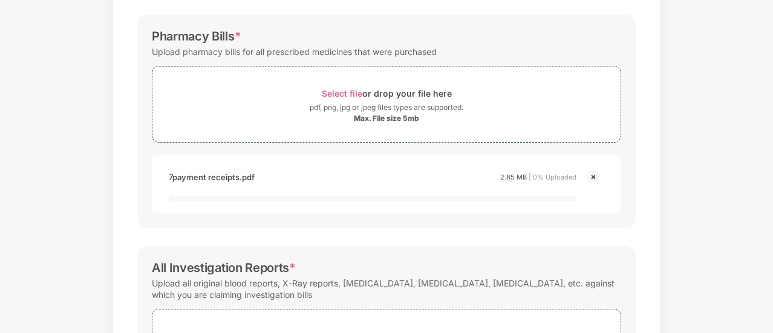
click at [60, 236] on div "Documents List > Doctor consultation and discharge summary Doctor consultation …" at bounding box center [386, 70] width 773 height 806
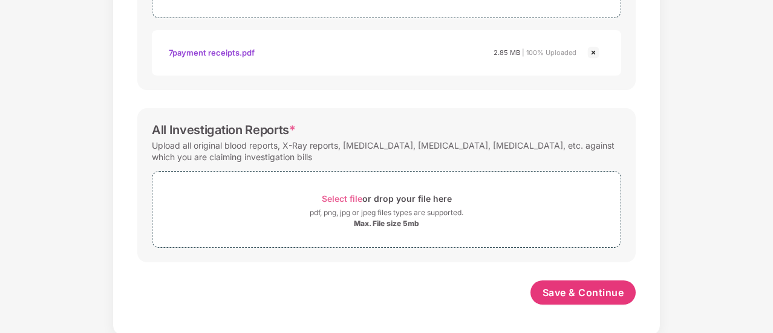
scroll to position [515, 0]
click at [346, 196] on span "Select file" at bounding box center [342, 198] width 41 height 10
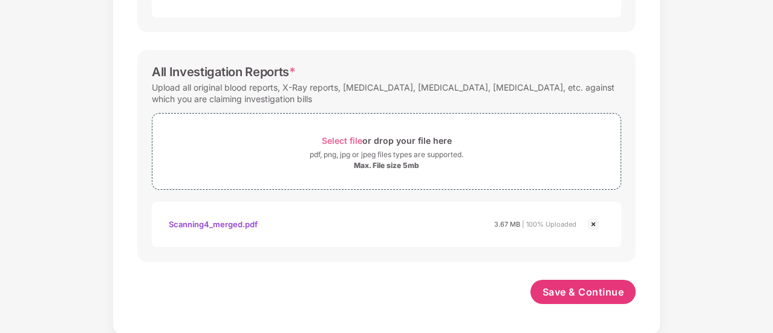
scroll to position [572, 0]
click at [559, 293] on span "Save & Continue" at bounding box center [583, 291] width 82 height 13
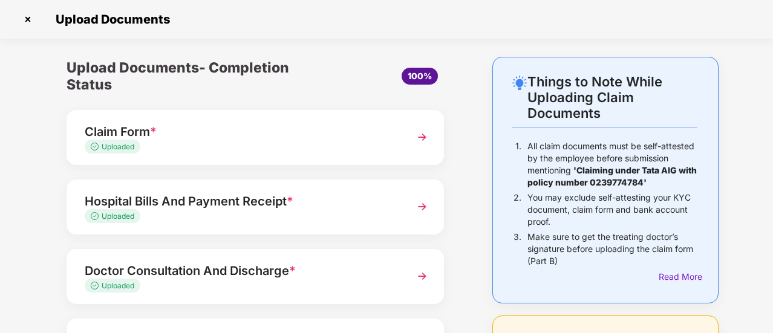
click at [5, 195] on div "Things to Note While Uploading Claim Documents 1. All claim documents must be s…" at bounding box center [386, 290] width 773 height 466
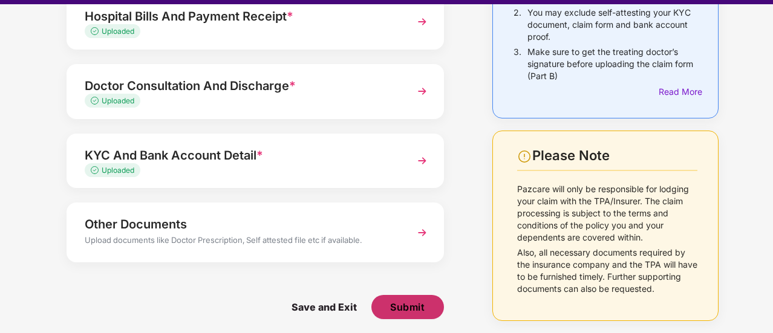
scroll to position [29, 0]
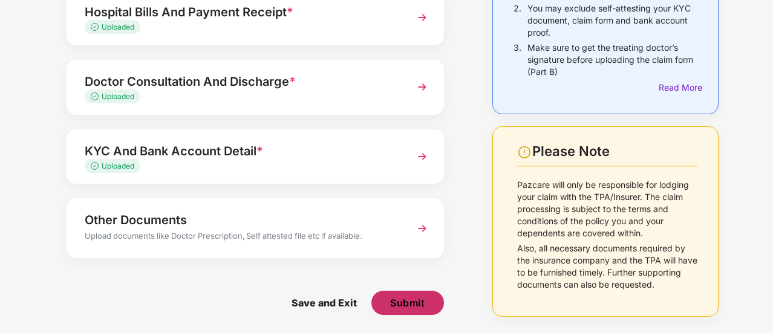
click at [404, 299] on span "Submit" at bounding box center [407, 302] width 34 height 13
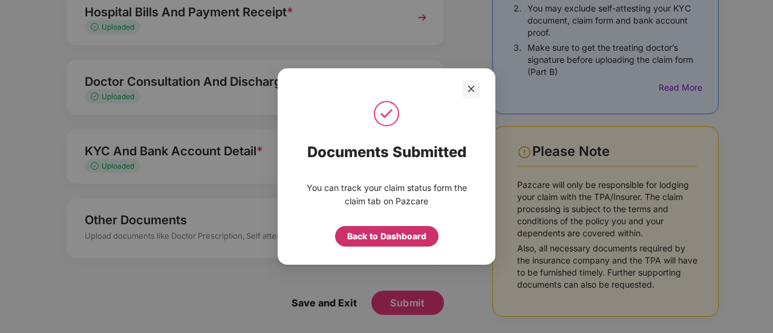
click at [382, 240] on div "Back to Dashboard" at bounding box center [386, 236] width 79 height 13
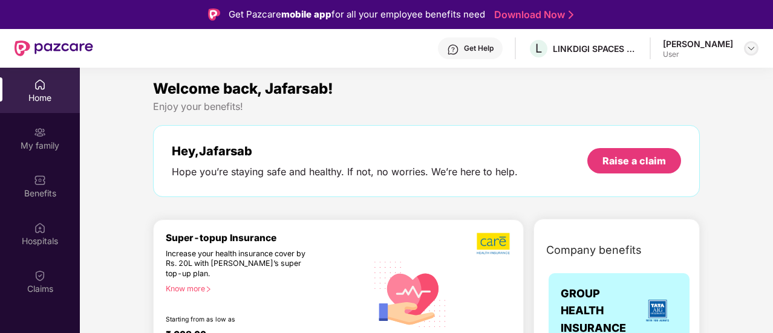
click at [749, 47] on img at bounding box center [751, 49] width 10 height 10
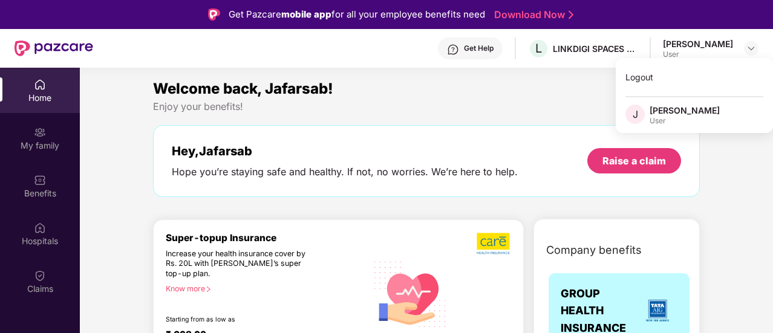
click at [537, 99] on div "Welcome back, Jafarsab!" at bounding box center [426, 88] width 547 height 23
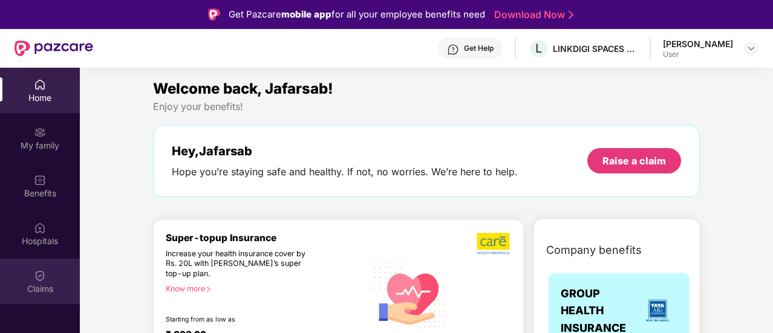
click at [37, 280] on img at bounding box center [40, 276] width 12 height 12
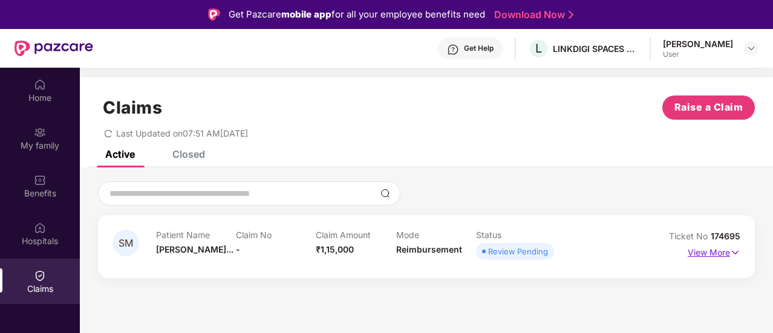
click at [709, 256] on p "View More" at bounding box center [714, 251] width 53 height 16
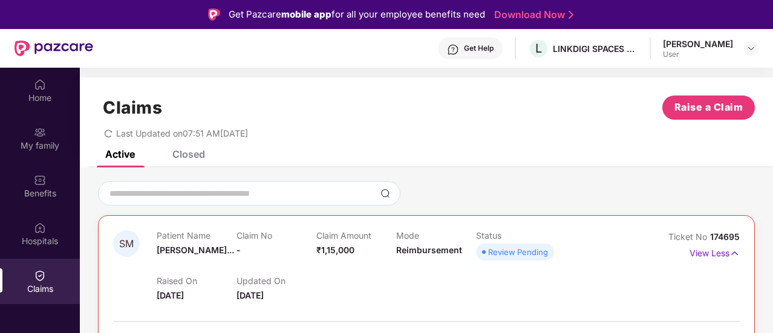
scroll to position [68, 0]
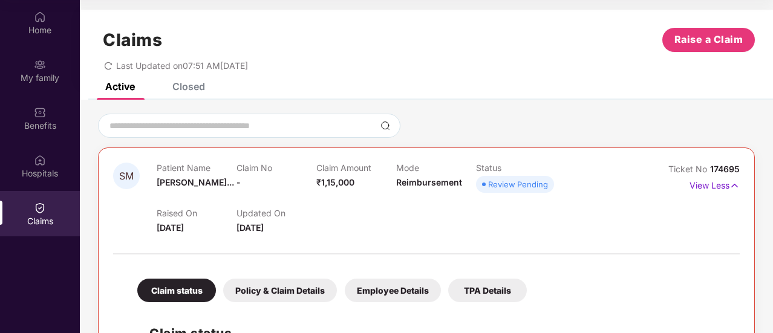
click at [379, 298] on div "Employee Details" at bounding box center [393, 291] width 96 height 24
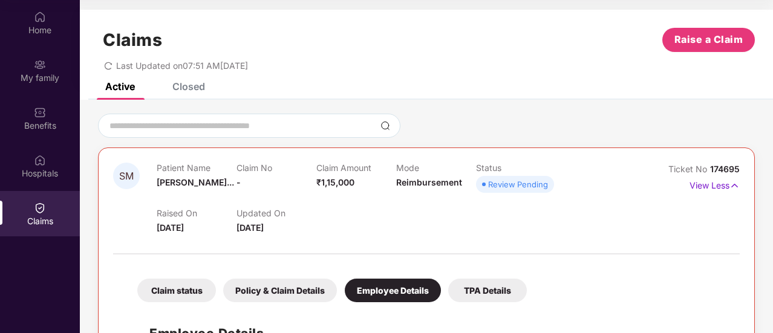
click at [565, 77] on div "Claims Raise a Claim Last Updated on 07:51 AM, 17 Sep 2025" at bounding box center [426, 46] width 693 height 73
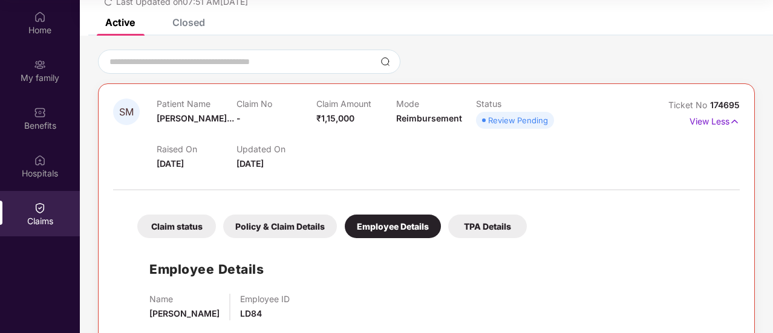
scroll to position [63, 0]
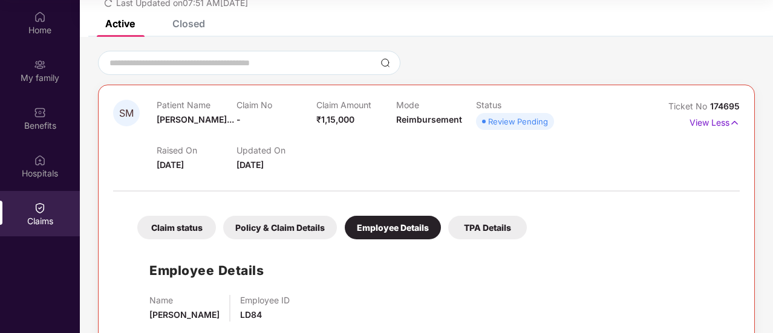
click at [180, 220] on div "Claim status" at bounding box center [176, 228] width 79 height 24
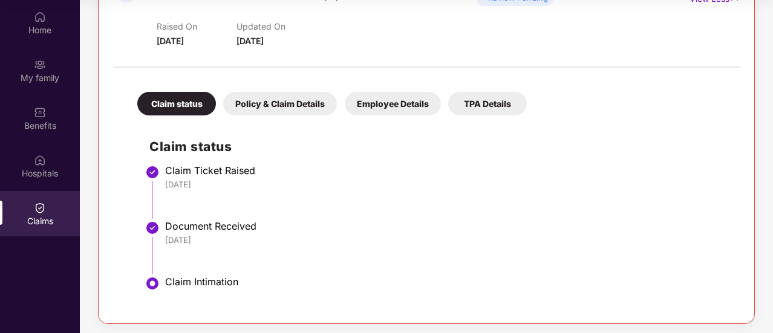
scroll to position [189, 0]
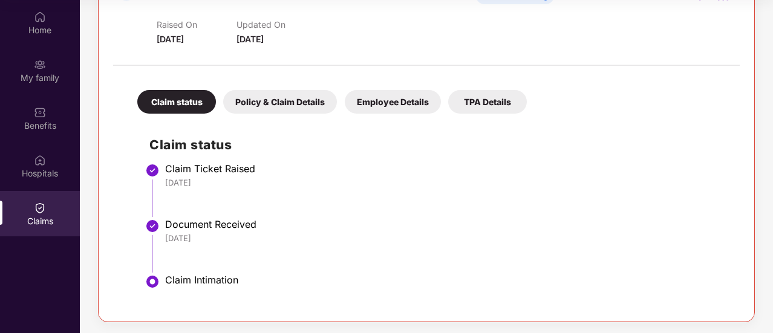
click at [276, 103] on div "Policy & Claim Details" at bounding box center [280, 102] width 114 height 24
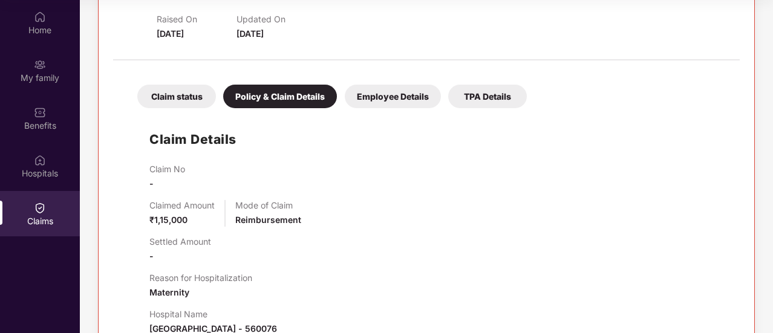
scroll to position [85, 0]
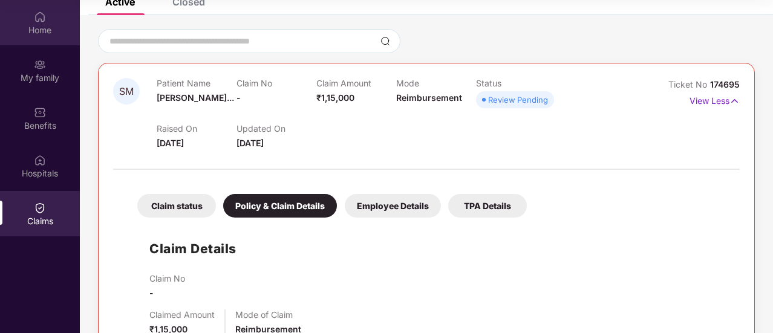
click at [36, 16] on img at bounding box center [40, 17] width 12 height 12
